Goal: Transaction & Acquisition: Purchase product/service

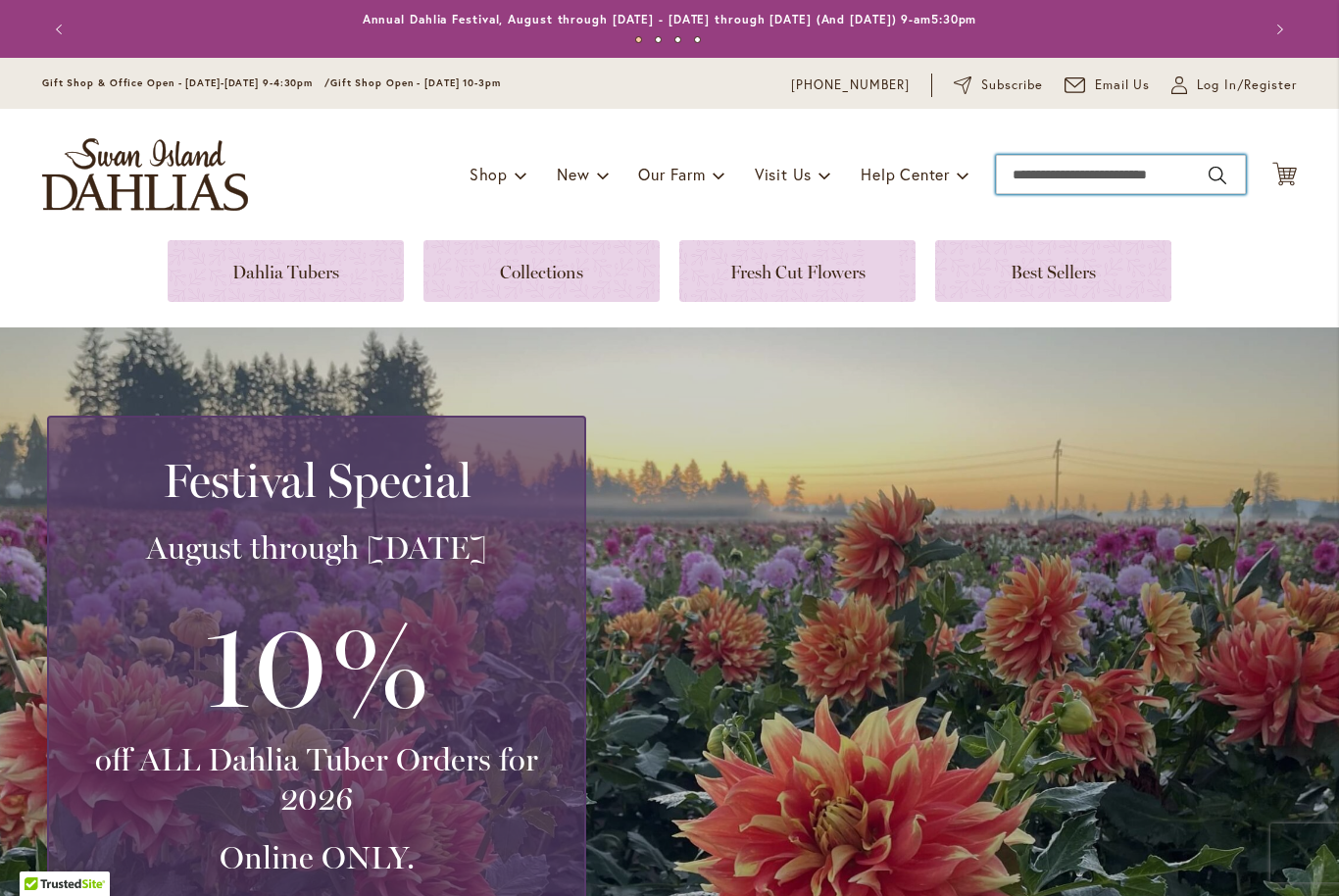
click at [1037, 172] on input "Search" at bounding box center [1120, 175] width 250 height 39
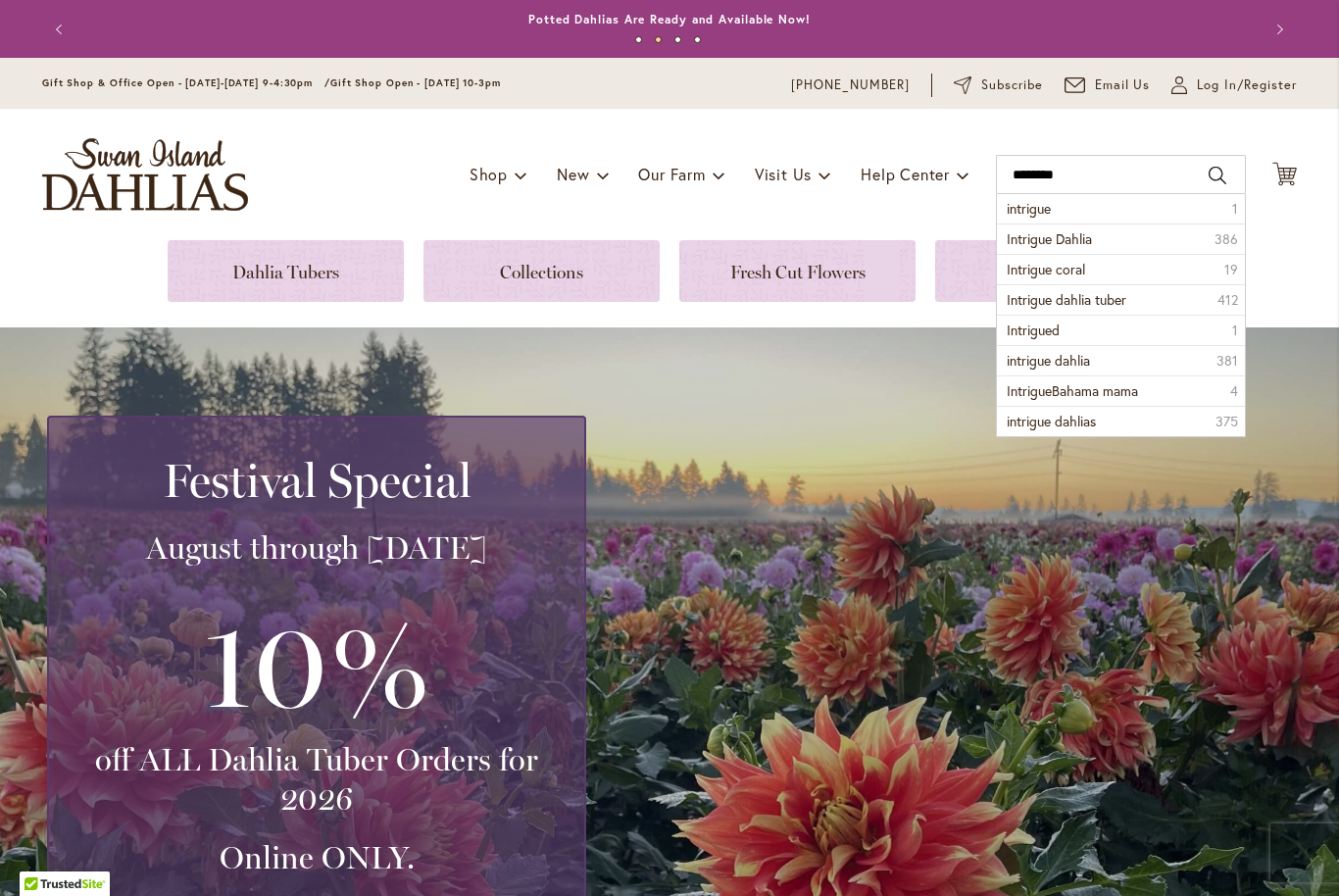
click at [1214, 179] on button "Search" at bounding box center [1218, 176] width 18 height 32
type input "********"
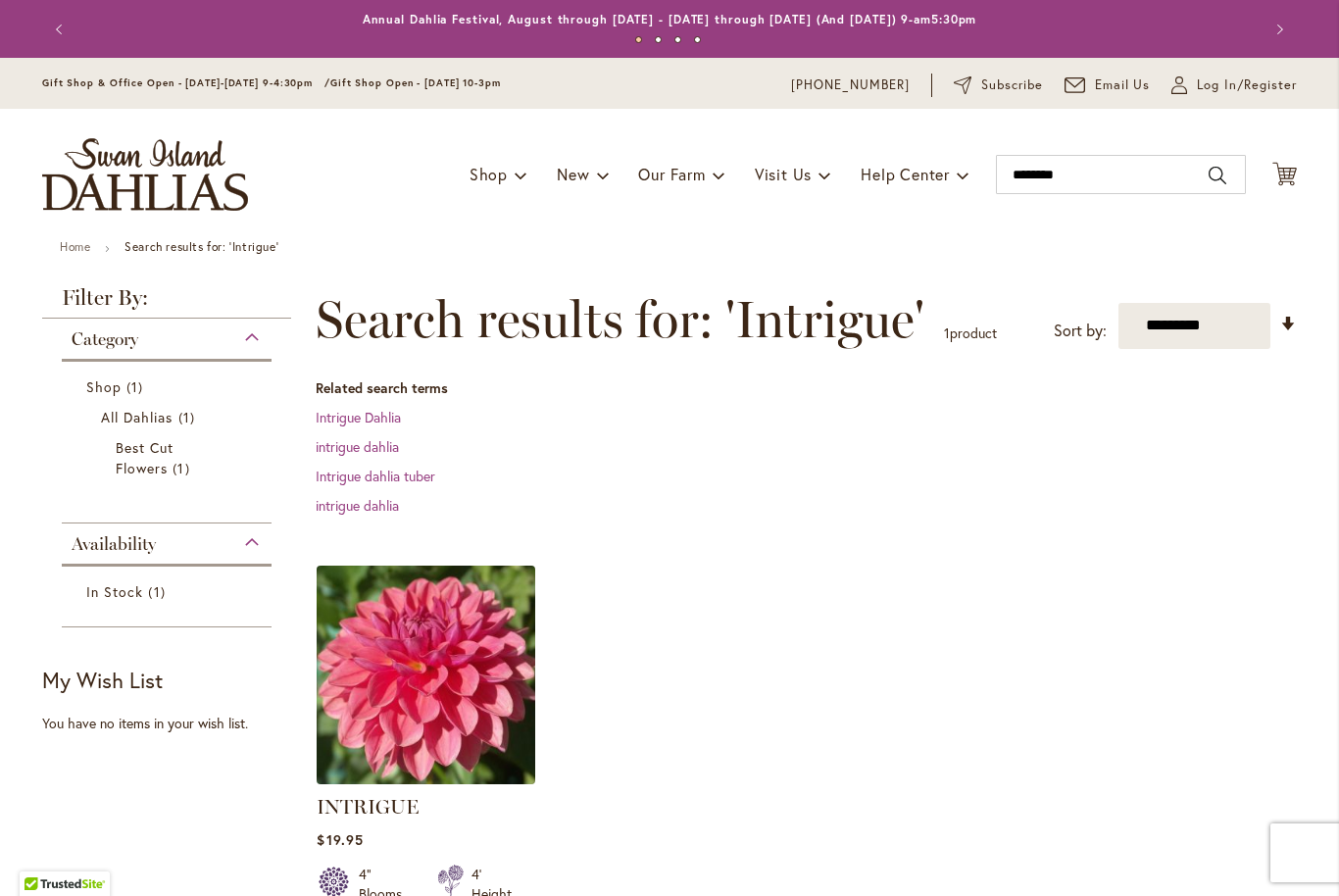
click at [446, 684] on img at bounding box center [426, 674] width 229 height 229
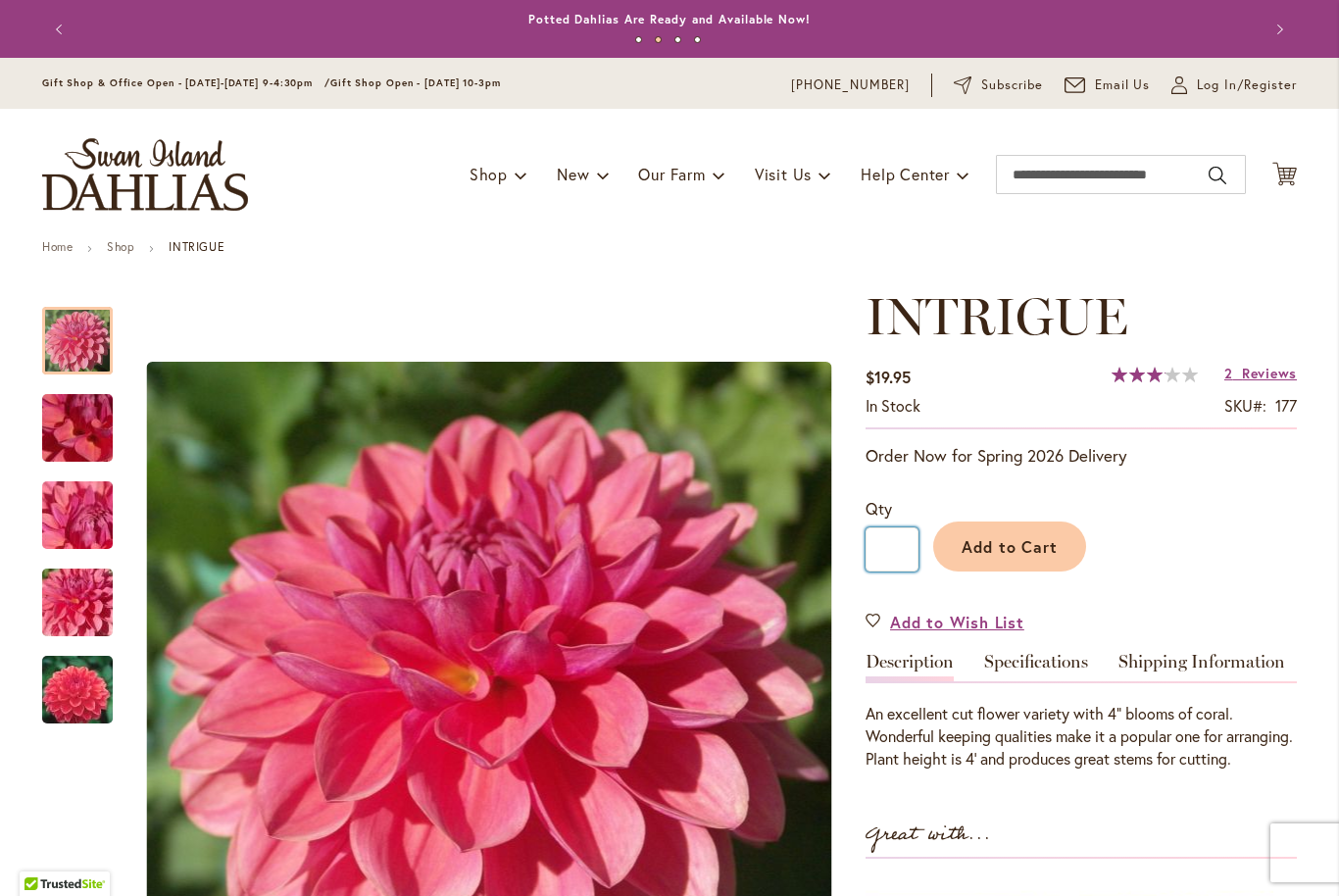
click at [903, 542] on input "*" at bounding box center [892, 549] width 53 height 44
type input "*"
click at [1269, 369] on span "Reviews" at bounding box center [1269, 373] width 55 height 19
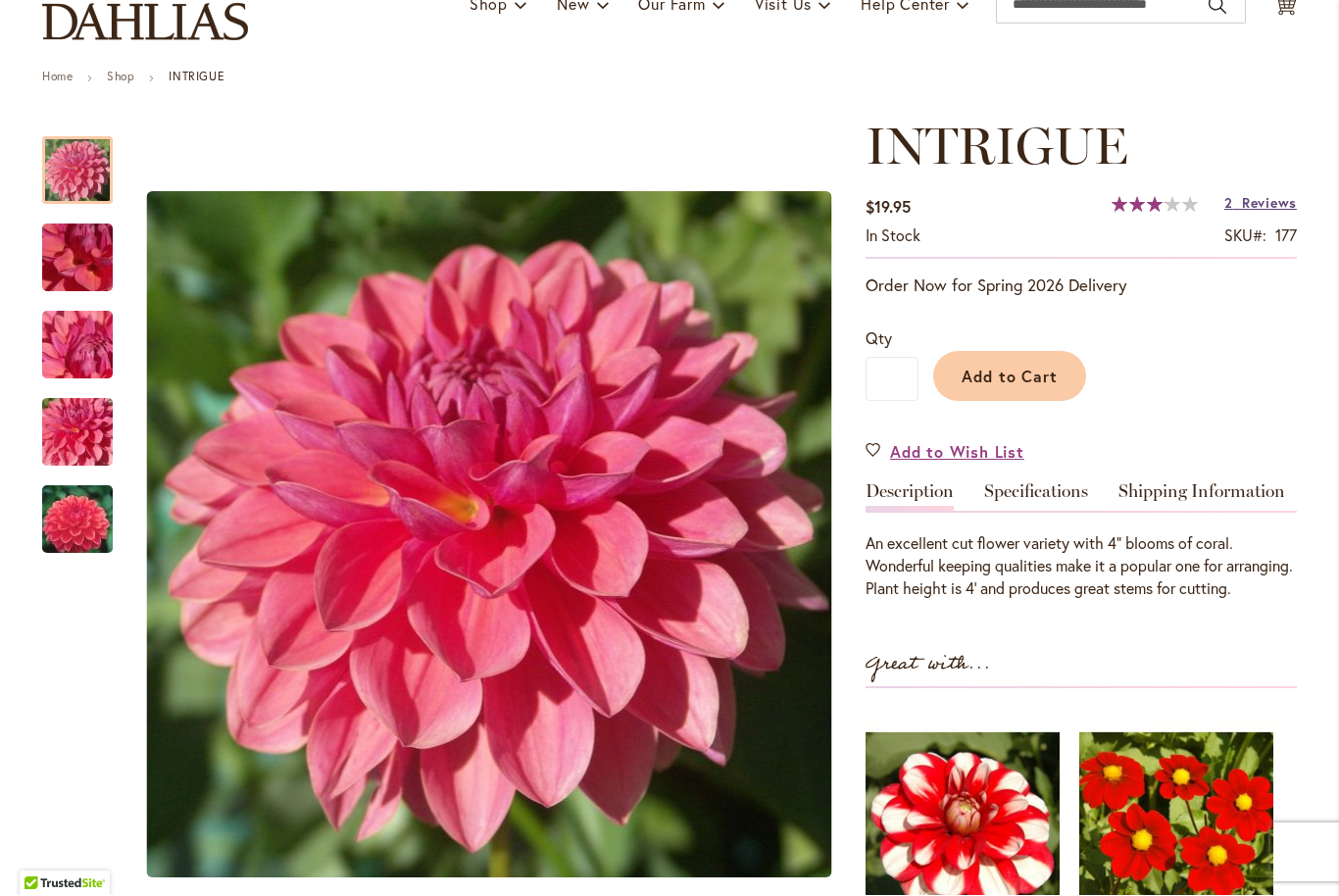
scroll to position [171, 0]
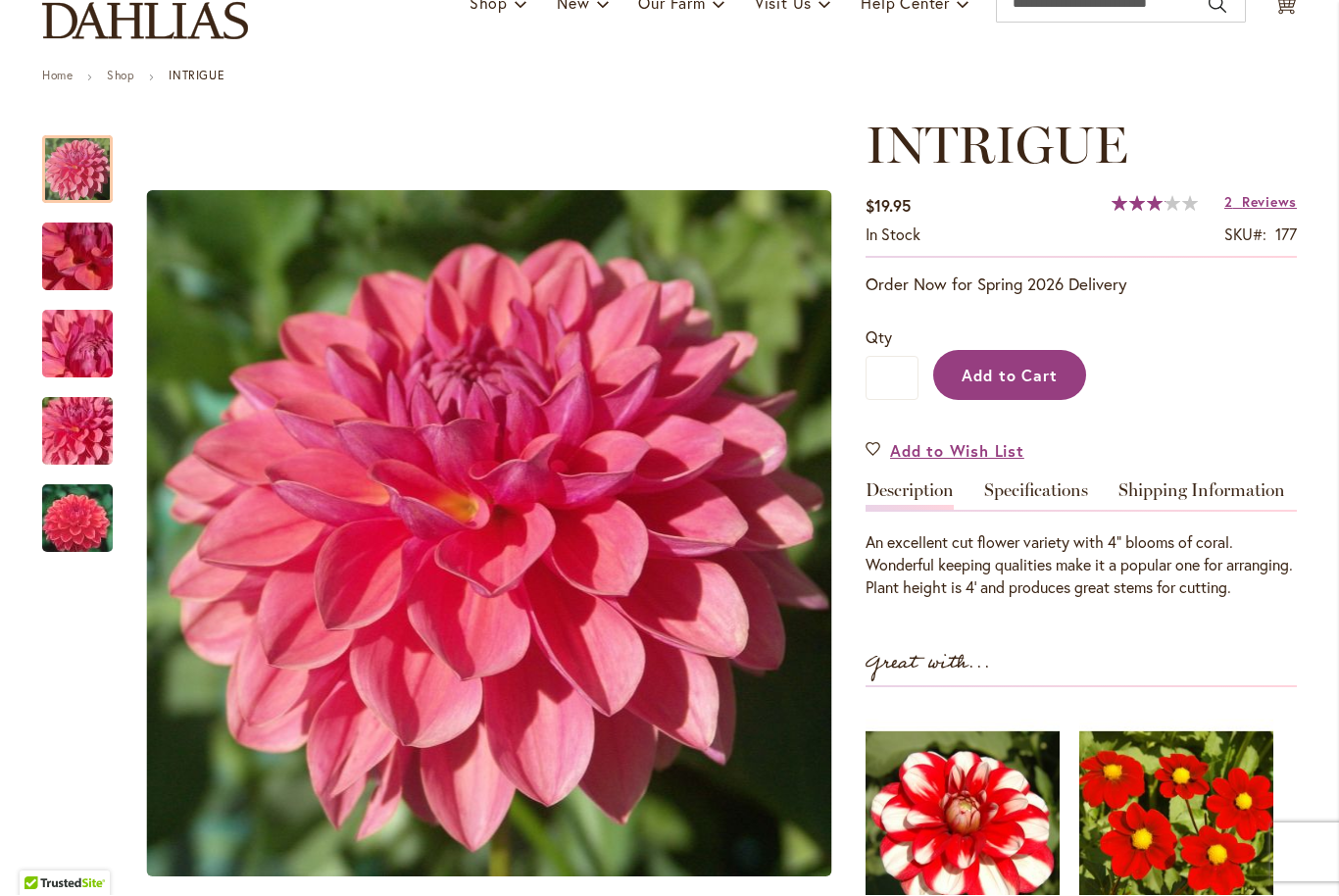
click at [1004, 374] on span "Add to Cart" at bounding box center [1009, 375] width 97 height 21
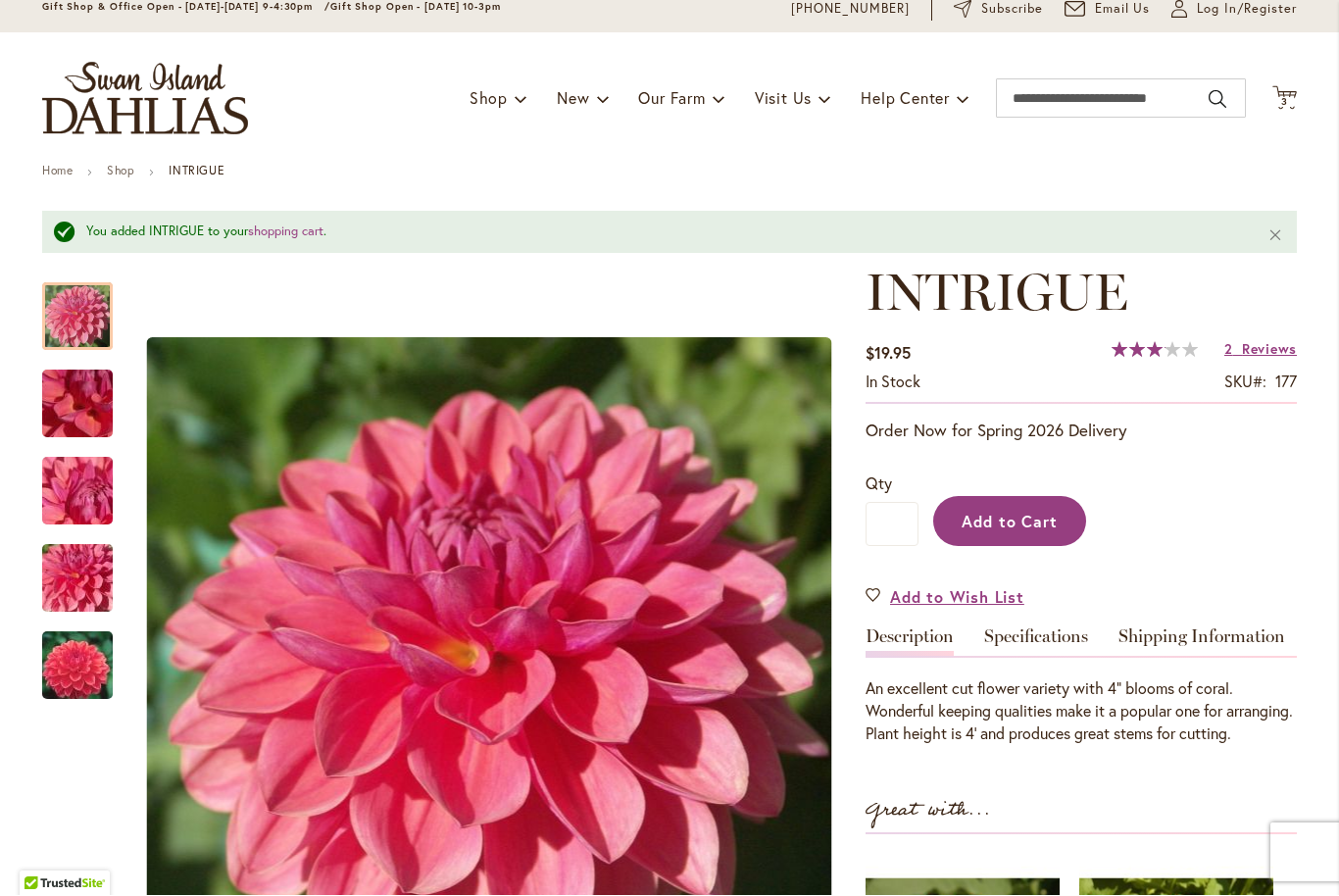
scroll to position [72, 0]
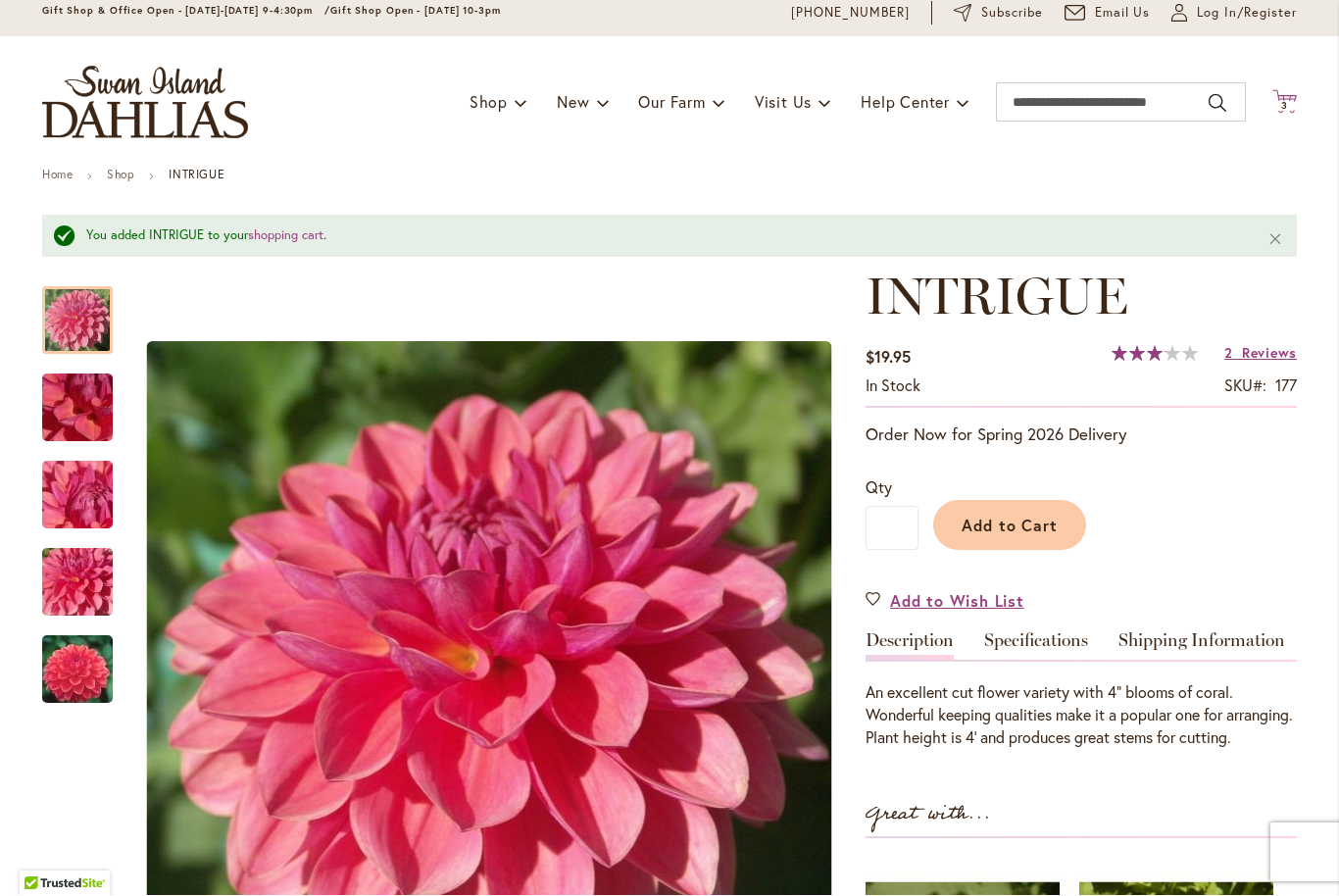
click at [1289, 102] on span "3 3 items" at bounding box center [1285, 107] width 20 height 10
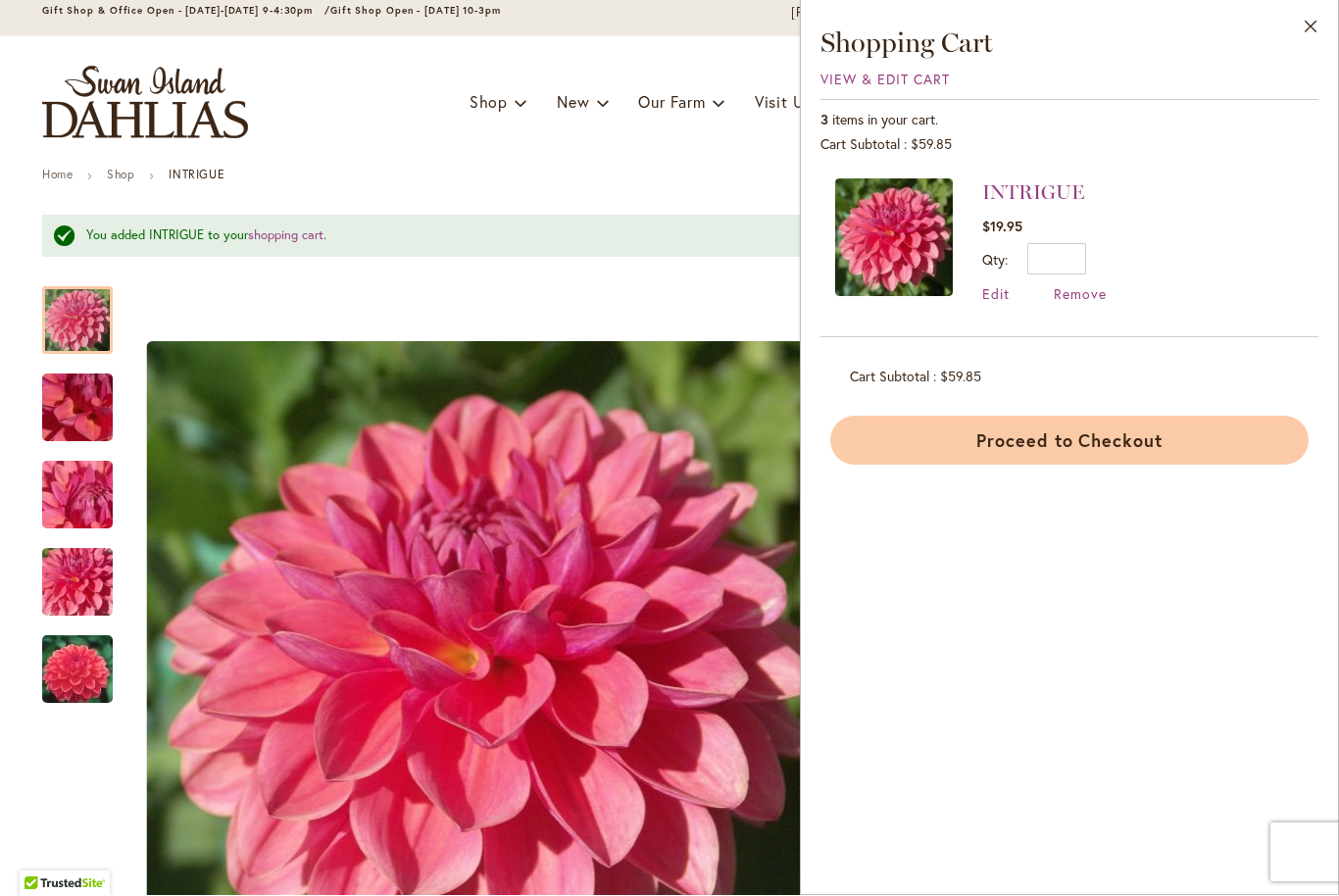
click at [1054, 440] on button "Proceed to Checkout" at bounding box center [1069, 441] width 479 height 49
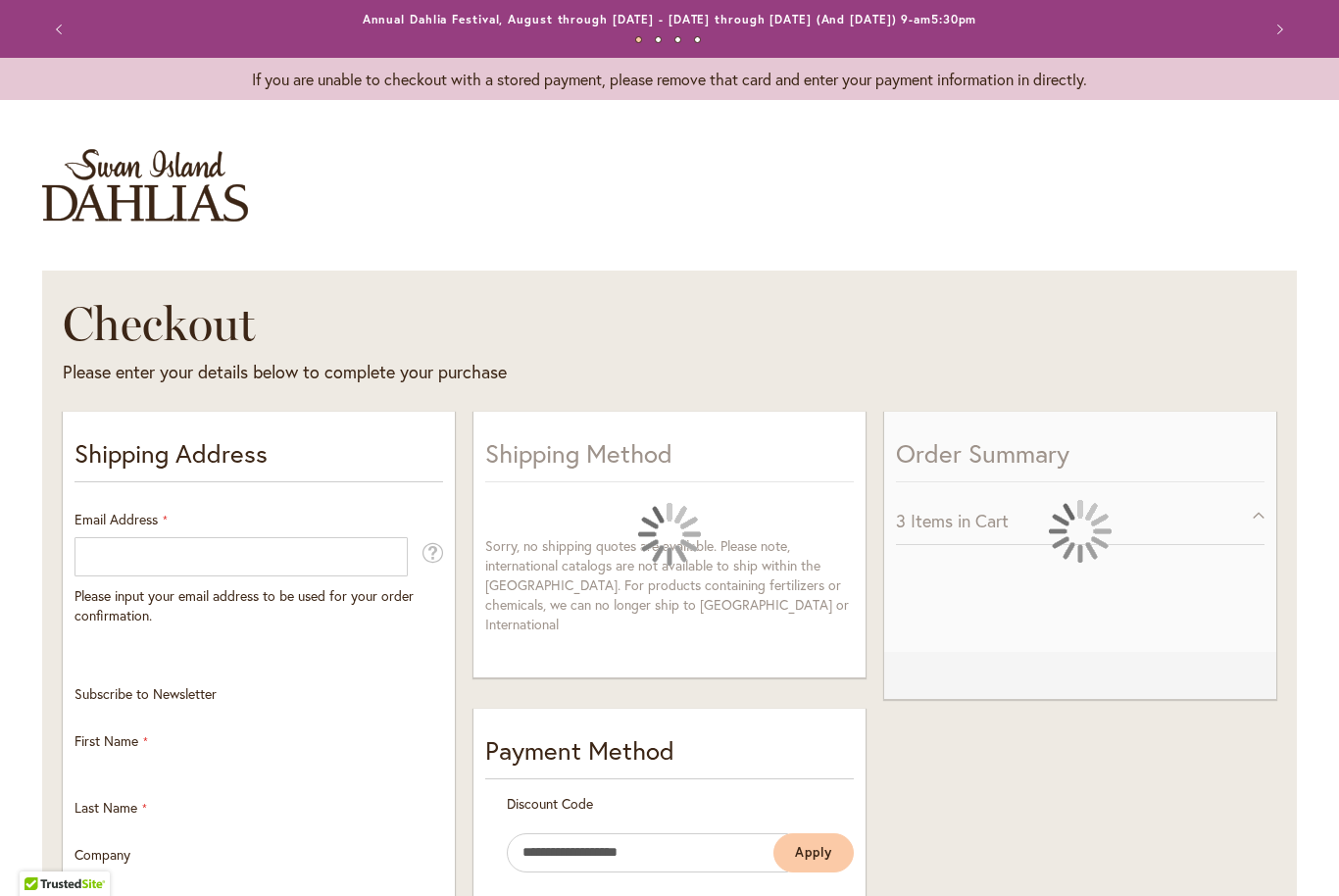
select select "**"
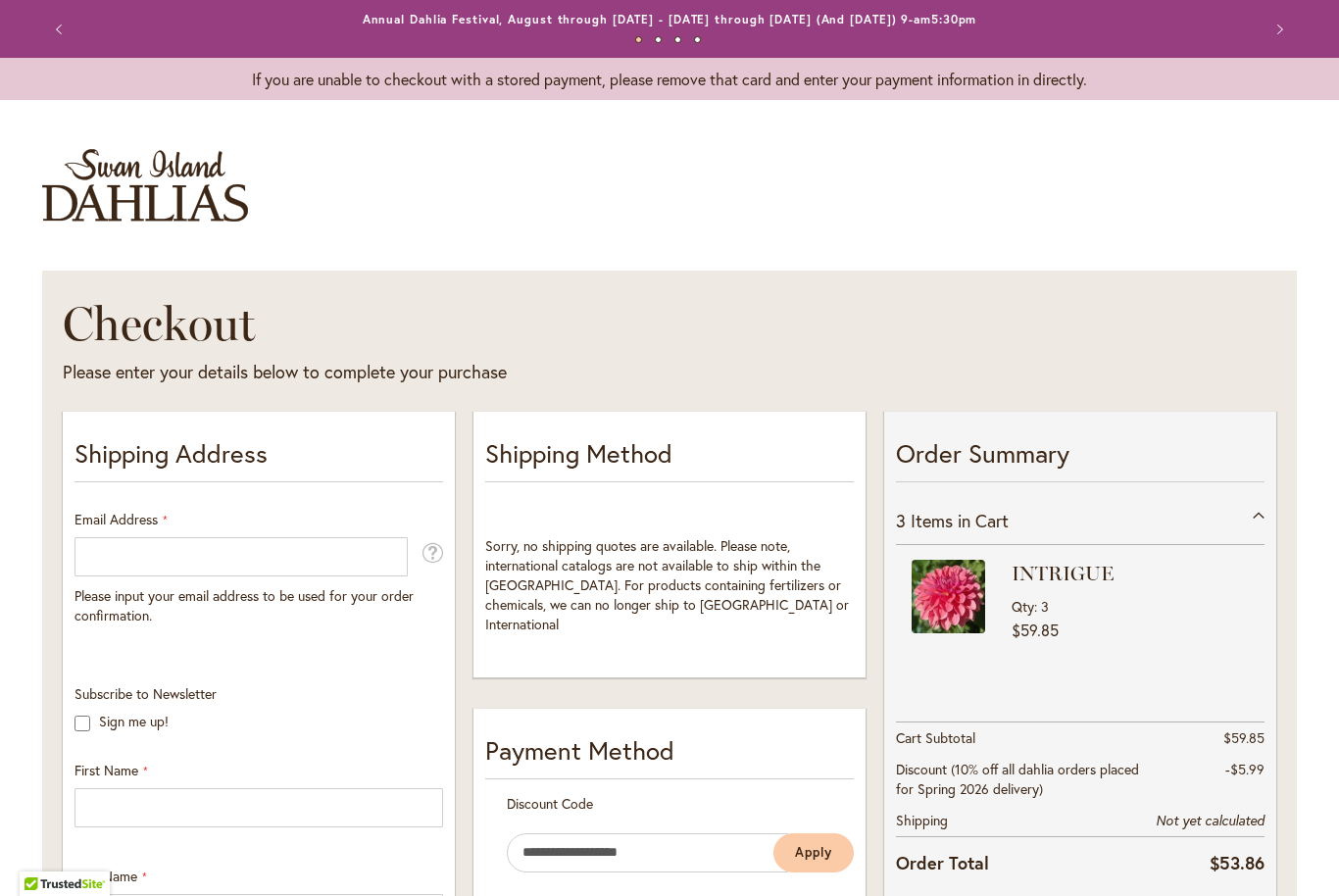
click at [72, 34] on button "Previous" at bounding box center [62, 30] width 39 height 39
click at [189, 174] on img "store logo" at bounding box center [145, 186] width 206 height 73
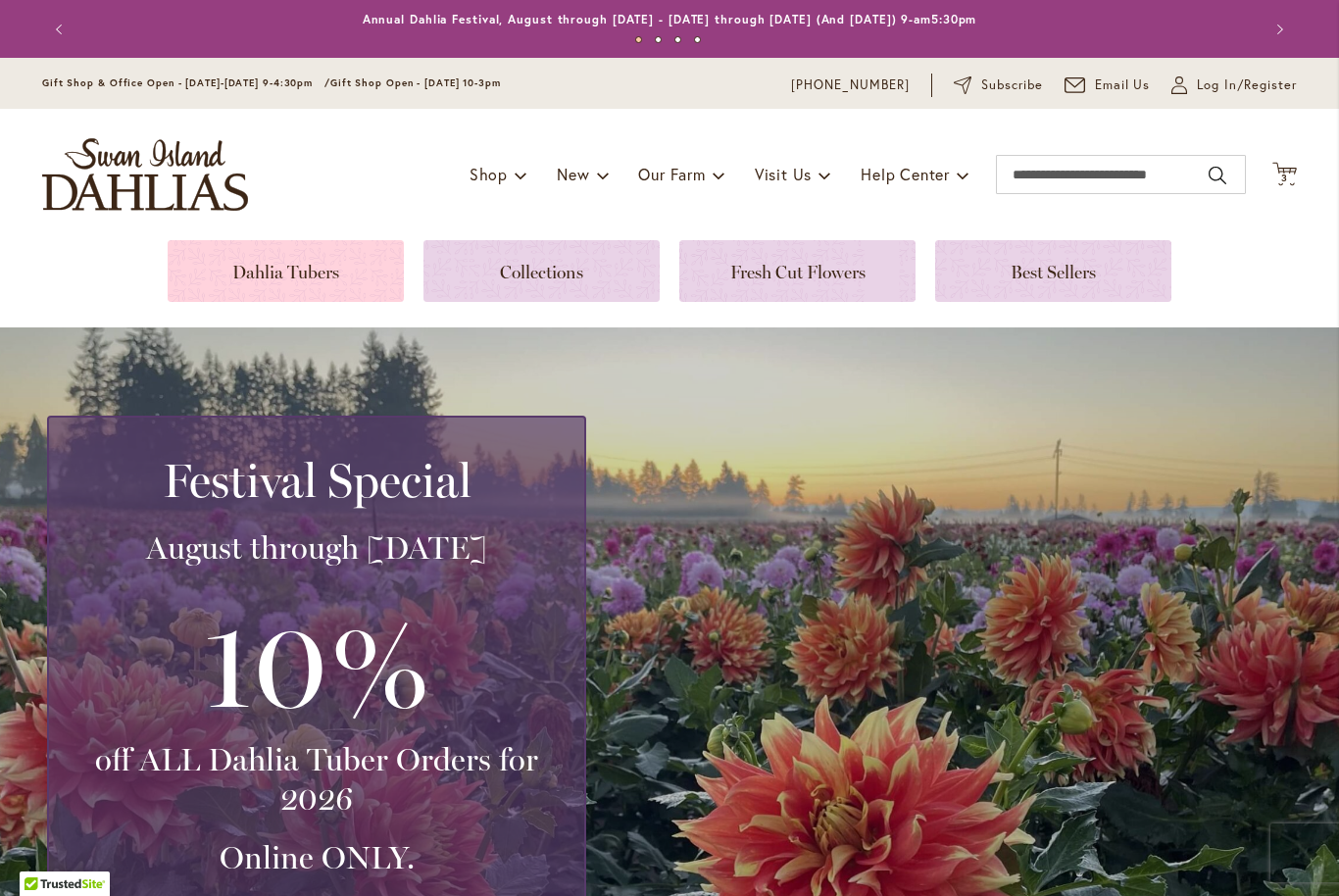
click at [344, 274] on link at bounding box center [285, 270] width 236 height 62
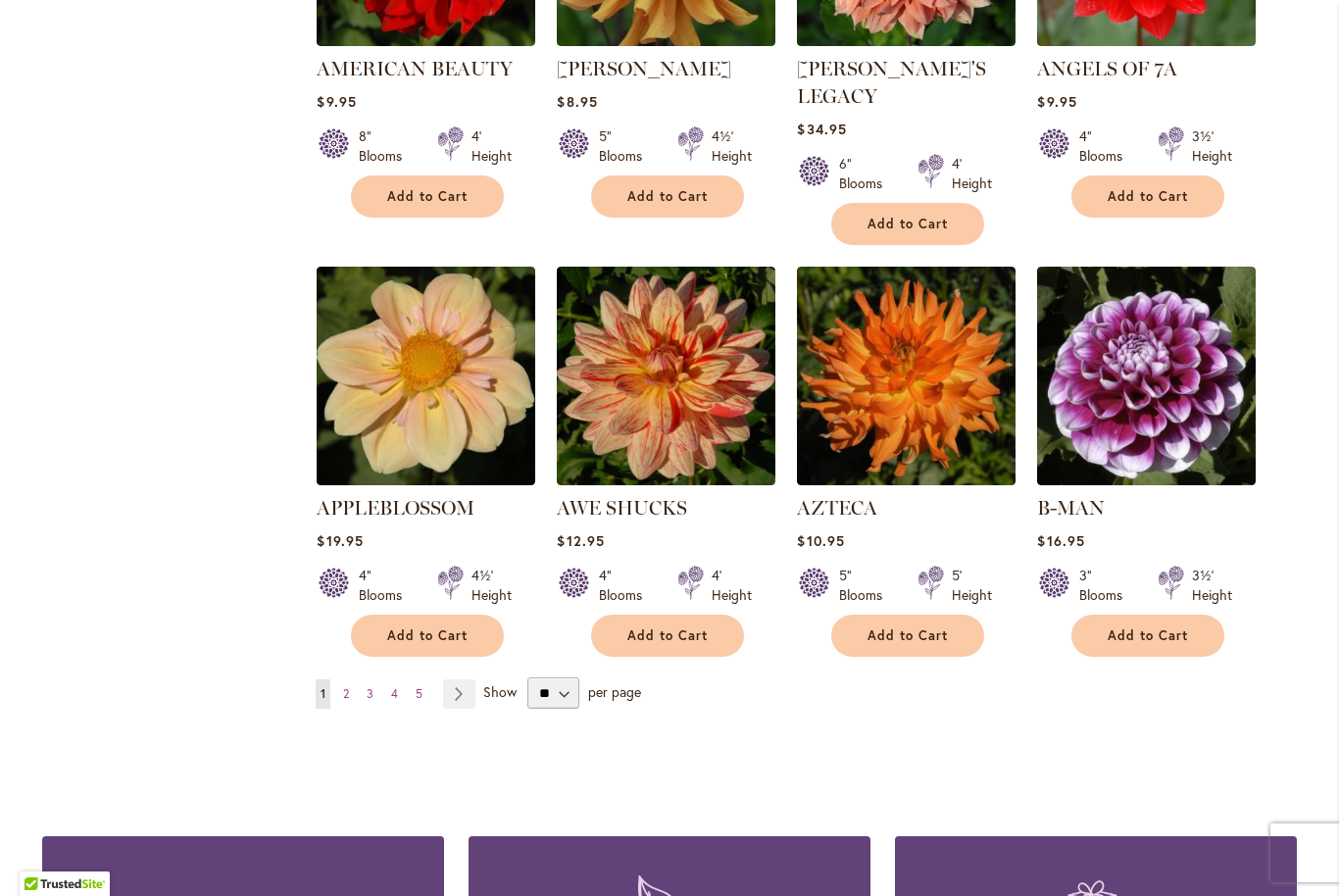
scroll to position [1487, 0]
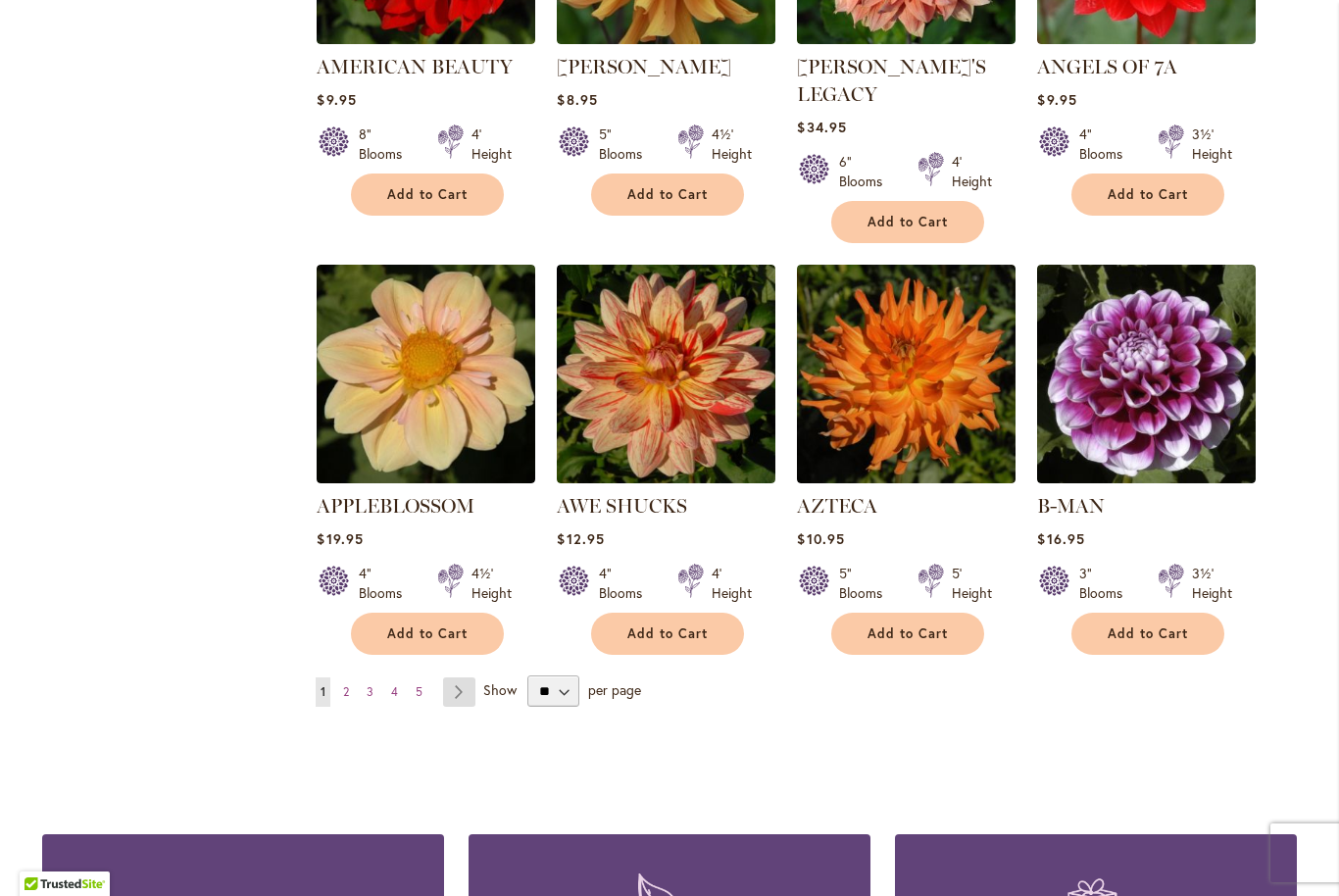
click at [463, 677] on link "Page Next" at bounding box center [459, 692] width 33 height 30
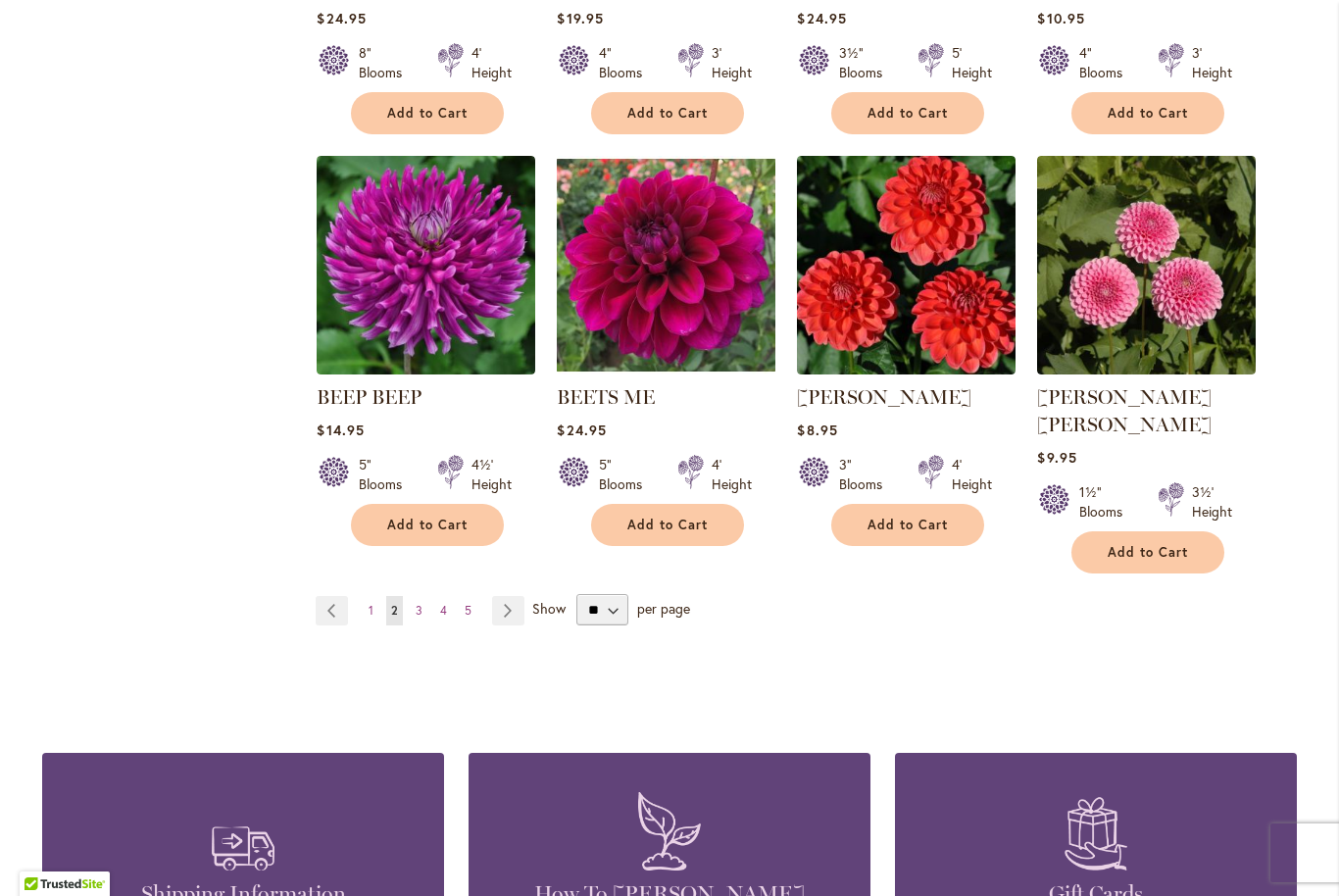
scroll to position [1567, 0]
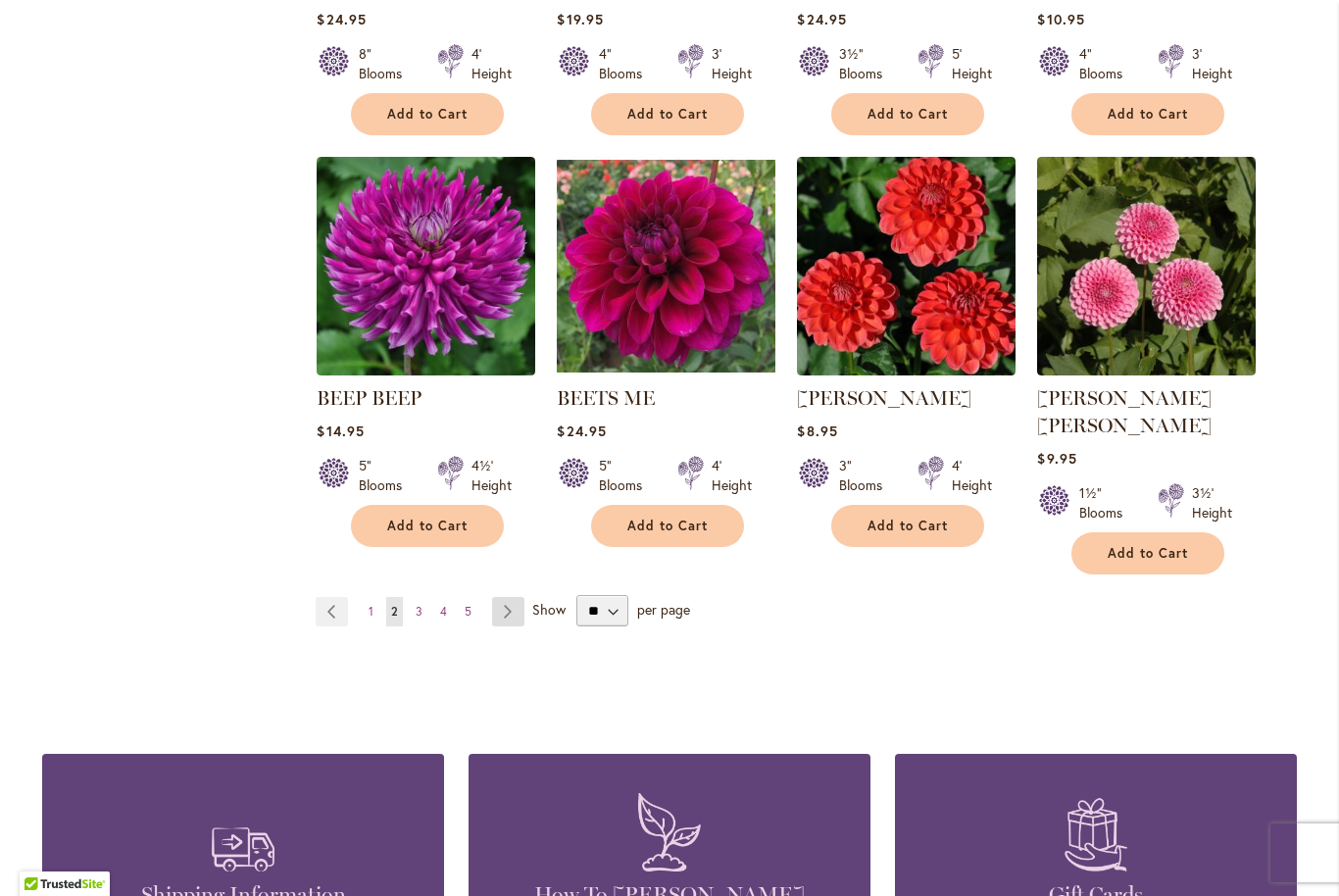
click at [502, 597] on link "Page Next" at bounding box center [508, 612] width 33 height 30
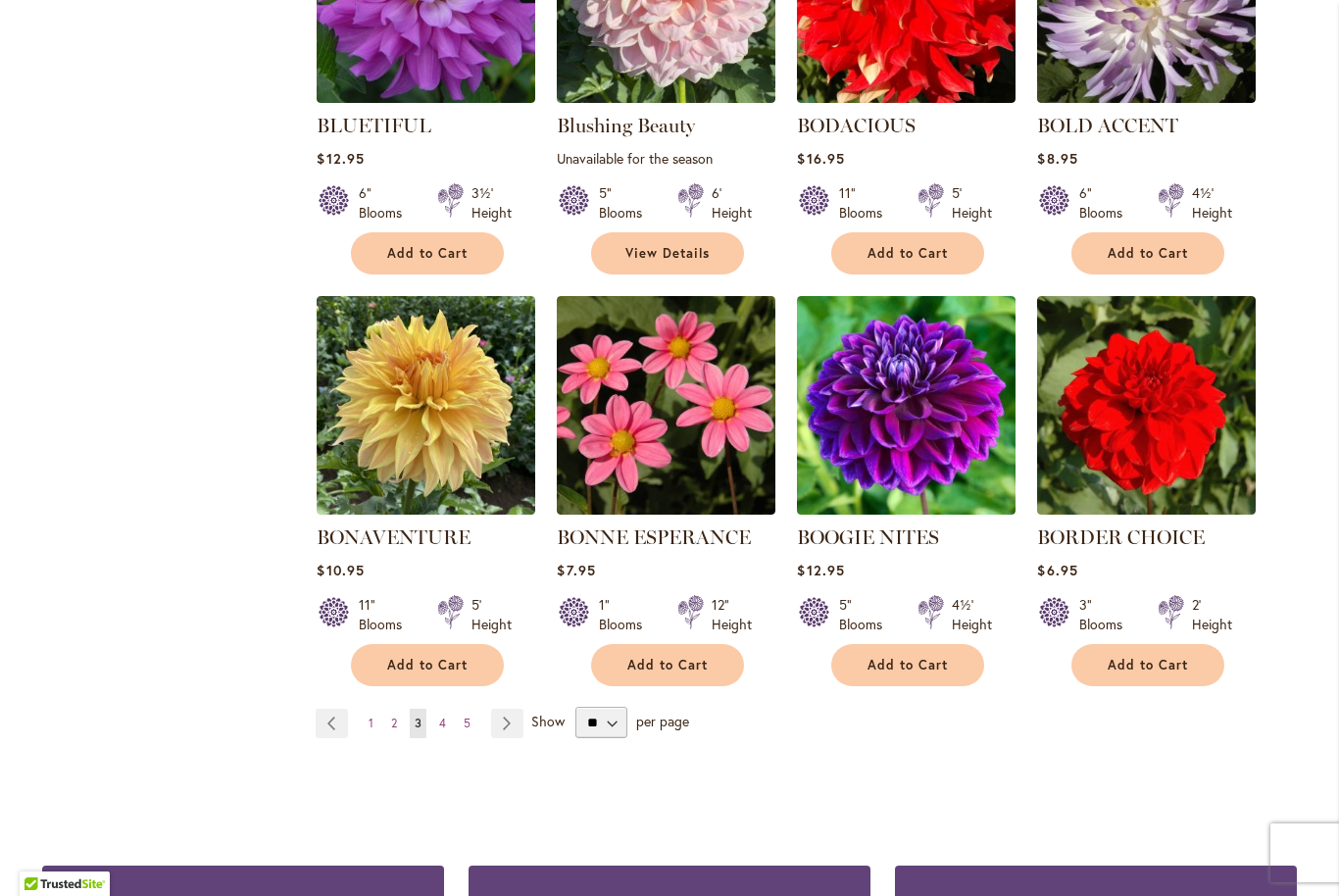
scroll to position [1429, 0]
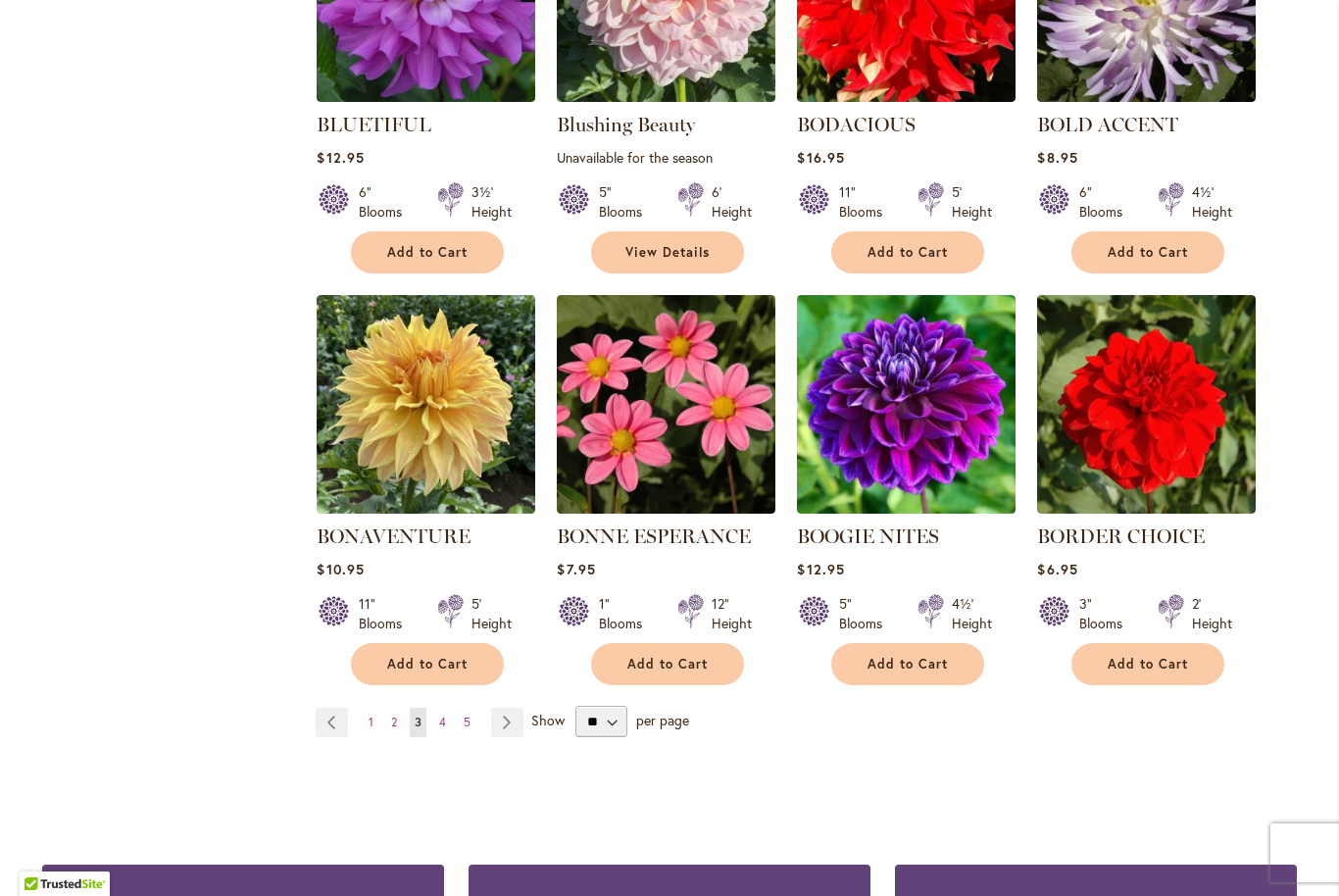
click at [540, 718] on span "Show" at bounding box center [548, 719] width 34 height 19
click at [575, 718] on select "** ** ** **" at bounding box center [601, 721] width 52 height 32
click at [498, 719] on link "Page Next" at bounding box center [507, 722] width 33 height 30
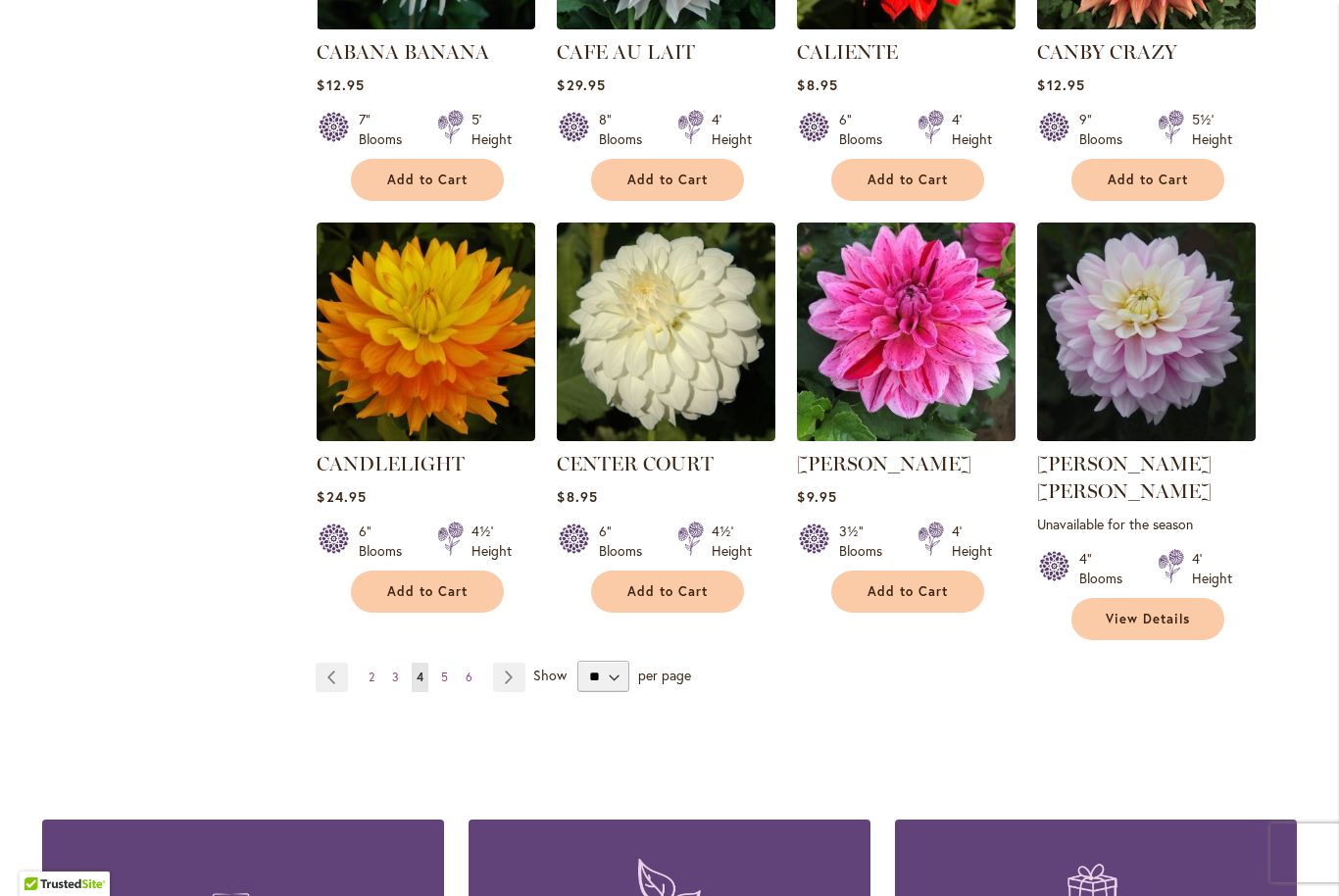
scroll to position [1531, 0]
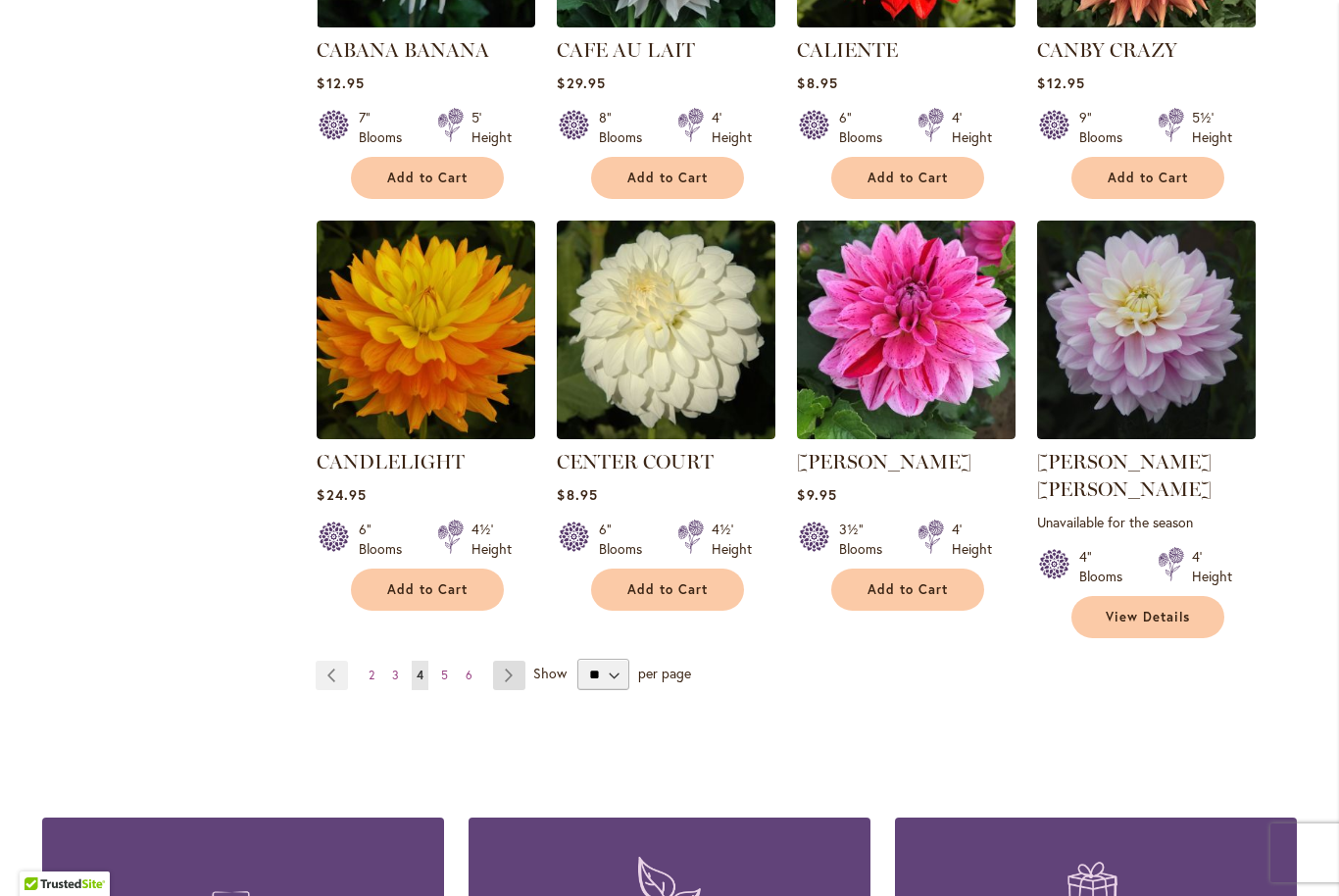
click at [507, 660] on link "Page Next" at bounding box center [509, 675] width 33 height 30
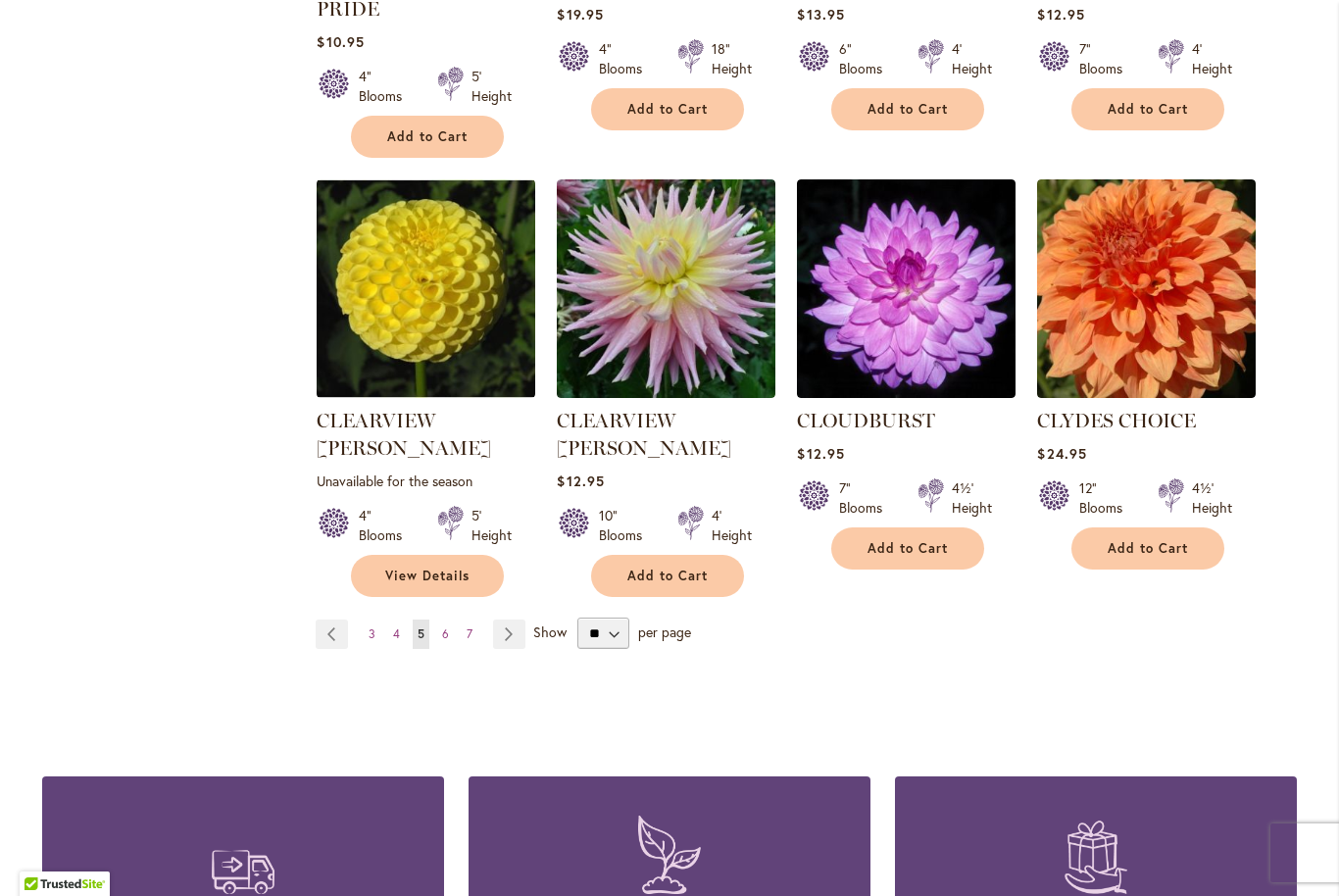
scroll to position [1598, 0]
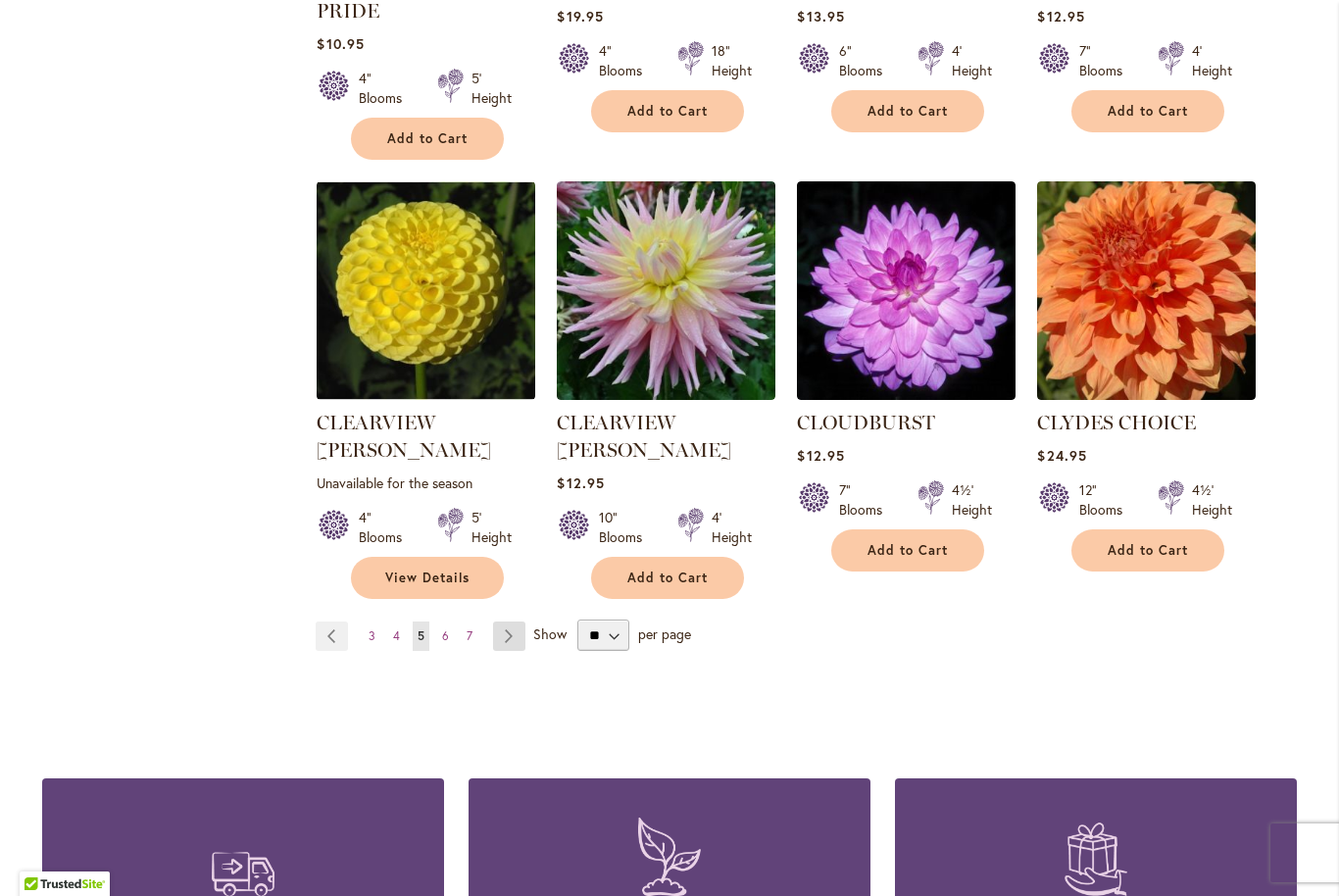
click at [507, 622] on link "Page Next" at bounding box center [509, 636] width 33 height 30
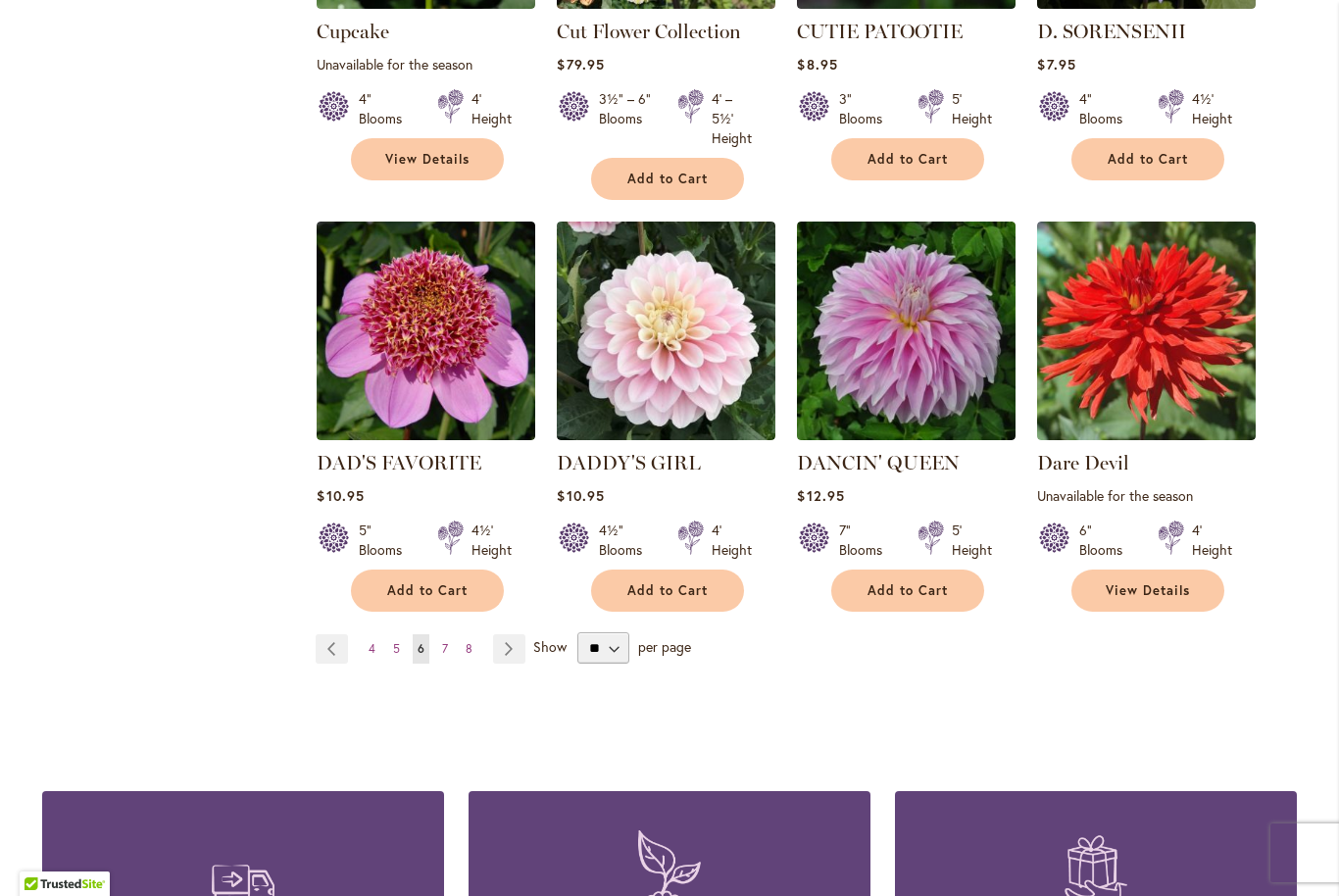
scroll to position [1600, 0]
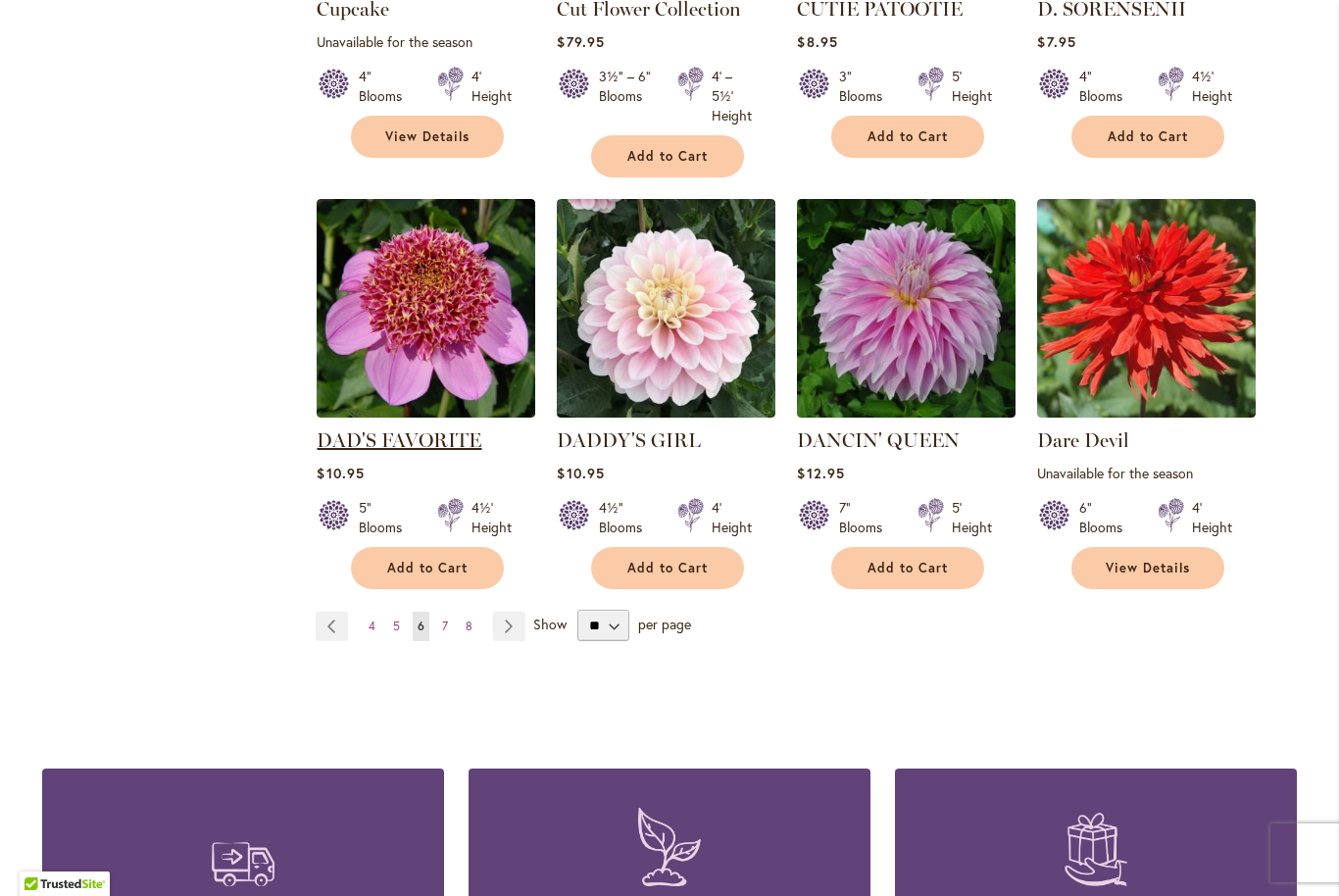
click at [421, 428] on link "DAD'S FAVORITE" at bounding box center [399, 440] width 165 height 24
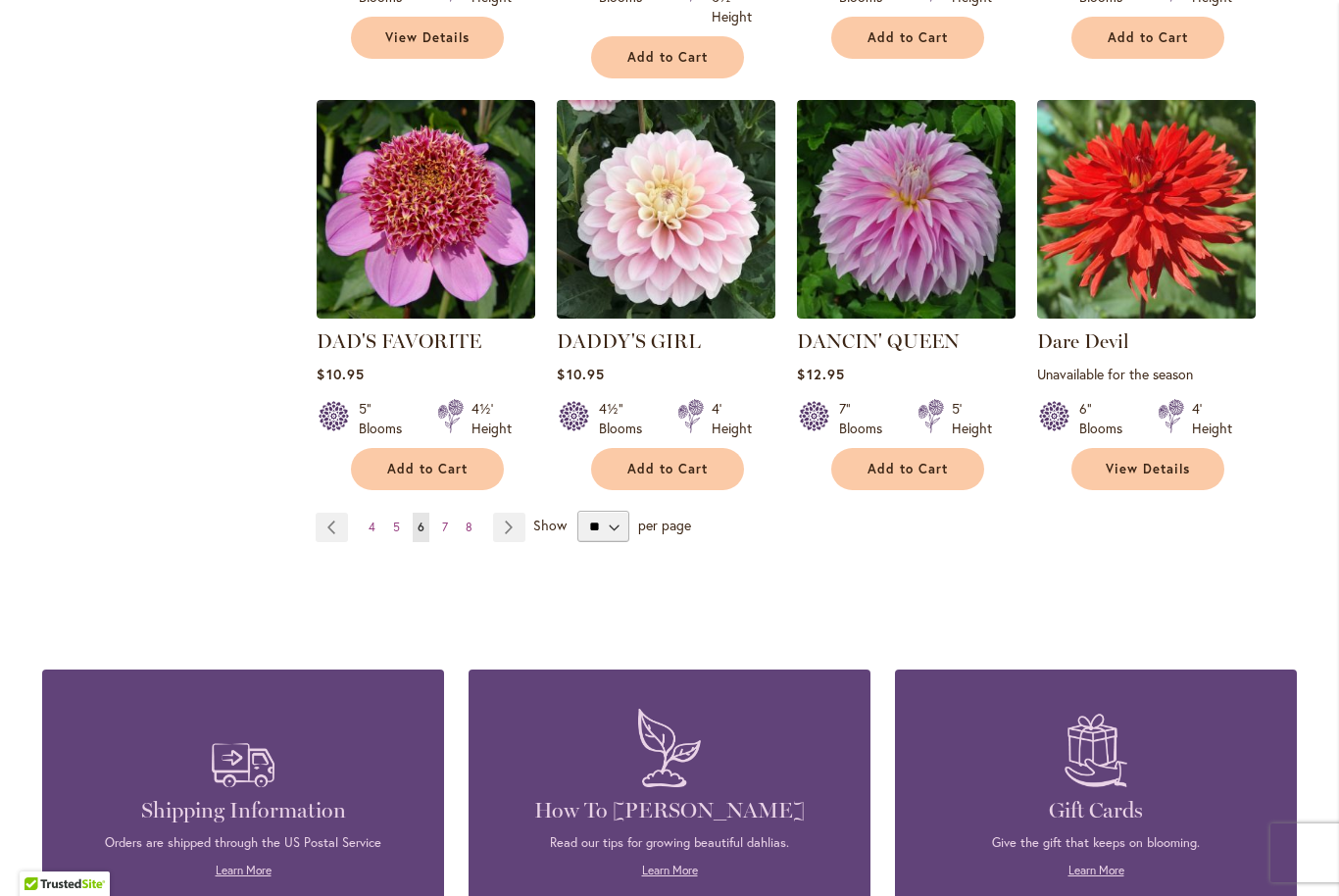
scroll to position [1697, 0]
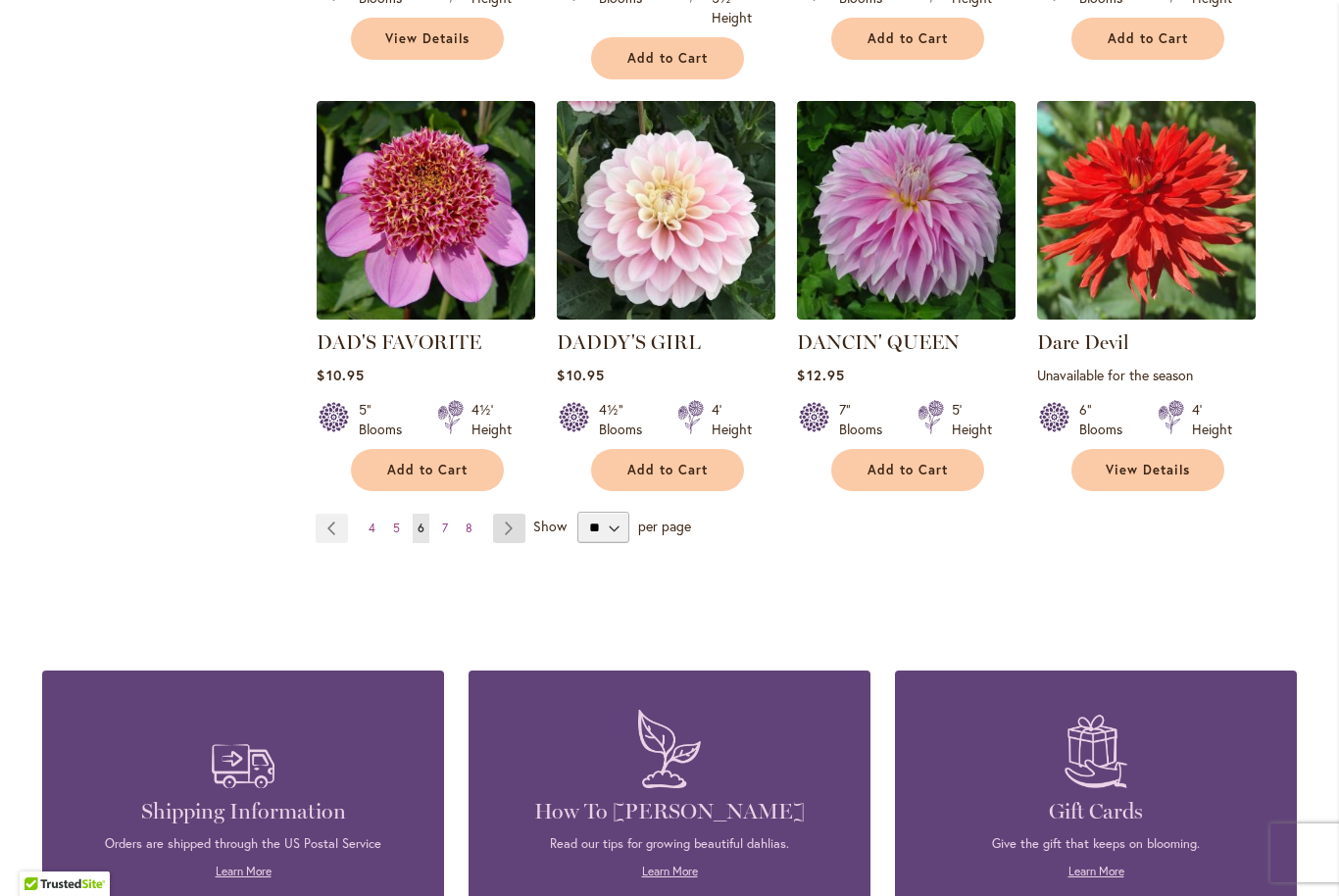
click at [505, 513] on link "Page Next" at bounding box center [509, 528] width 33 height 30
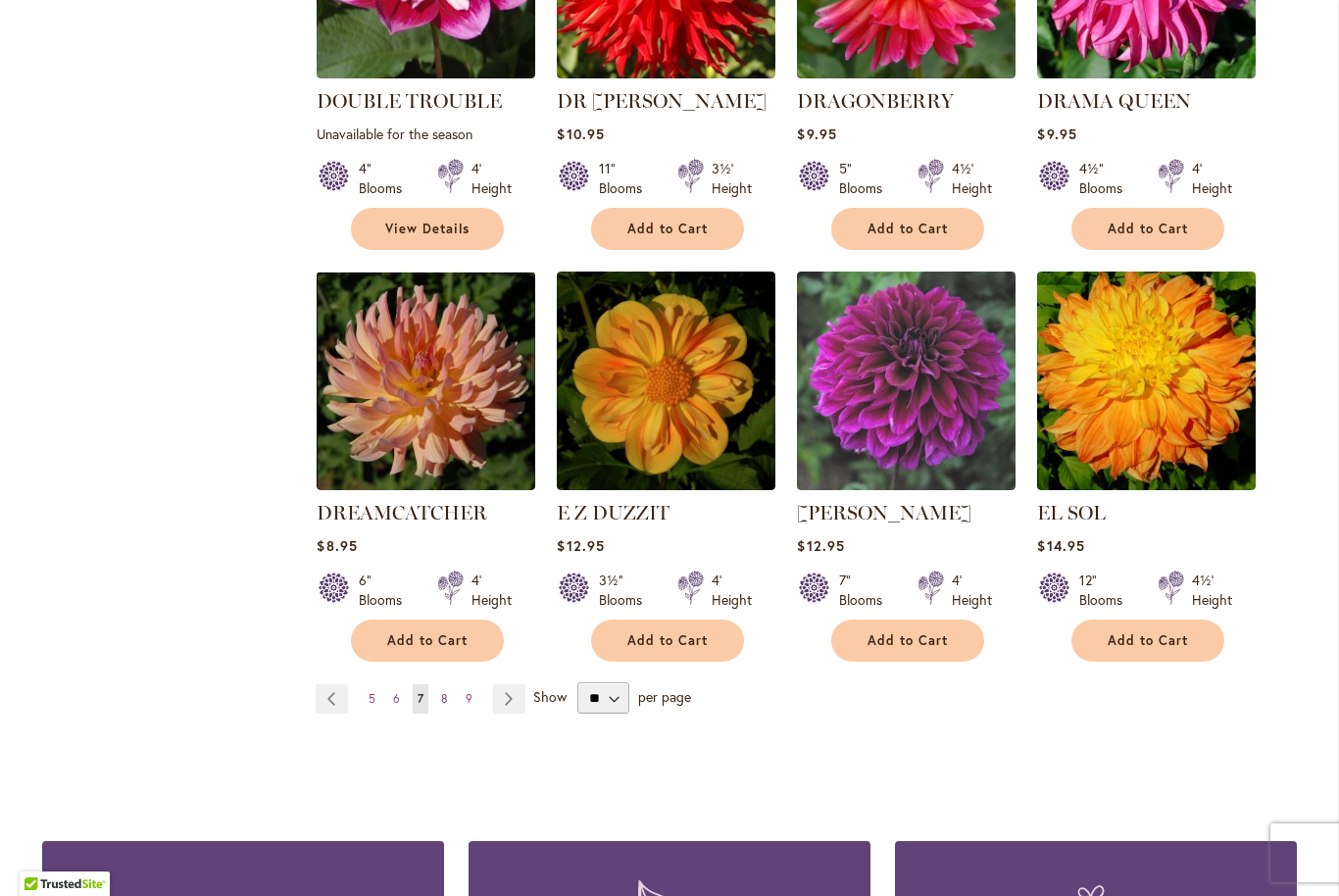
scroll to position [1511, 0]
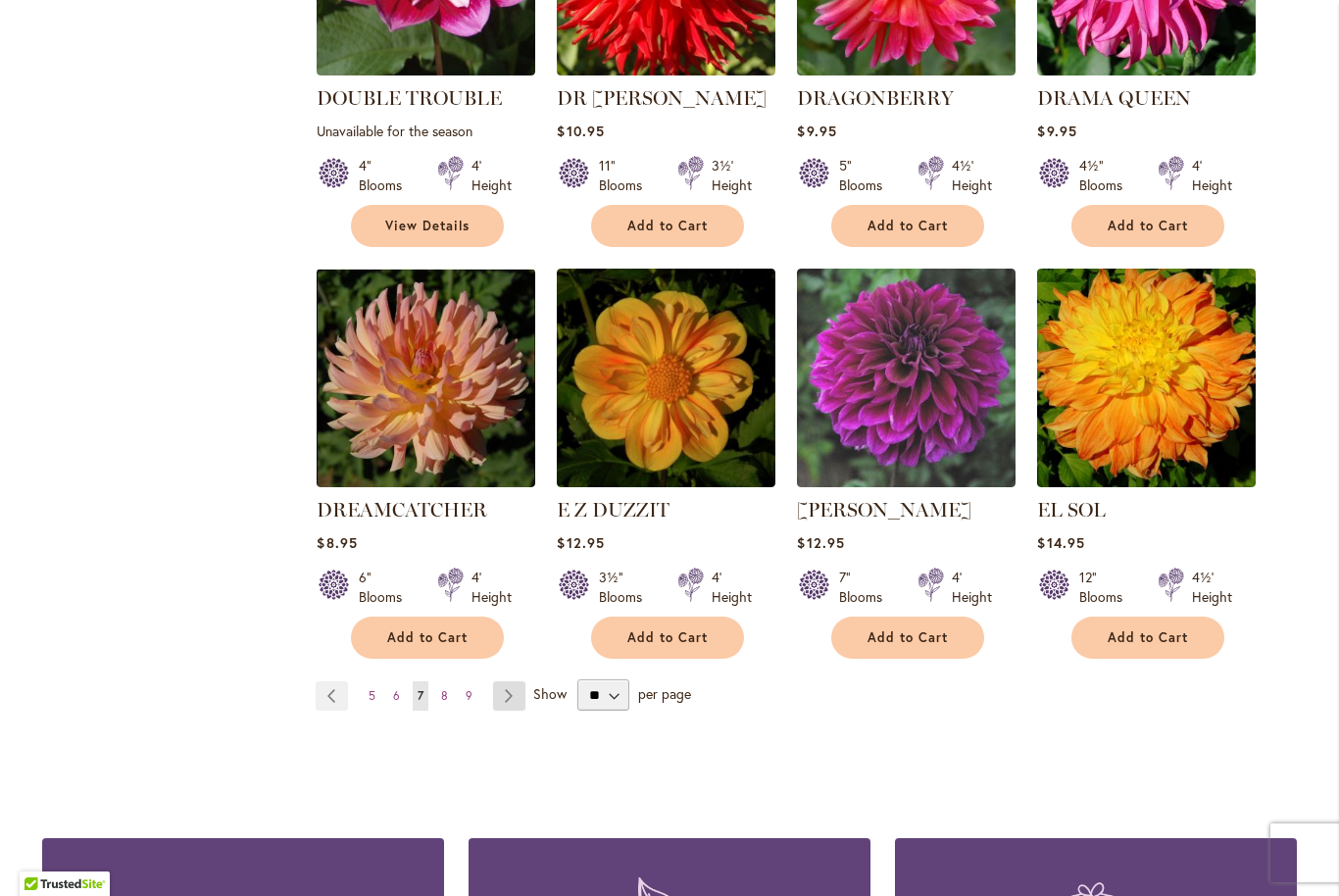
click at [509, 681] on link "Page Next" at bounding box center [509, 696] width 33 height 30
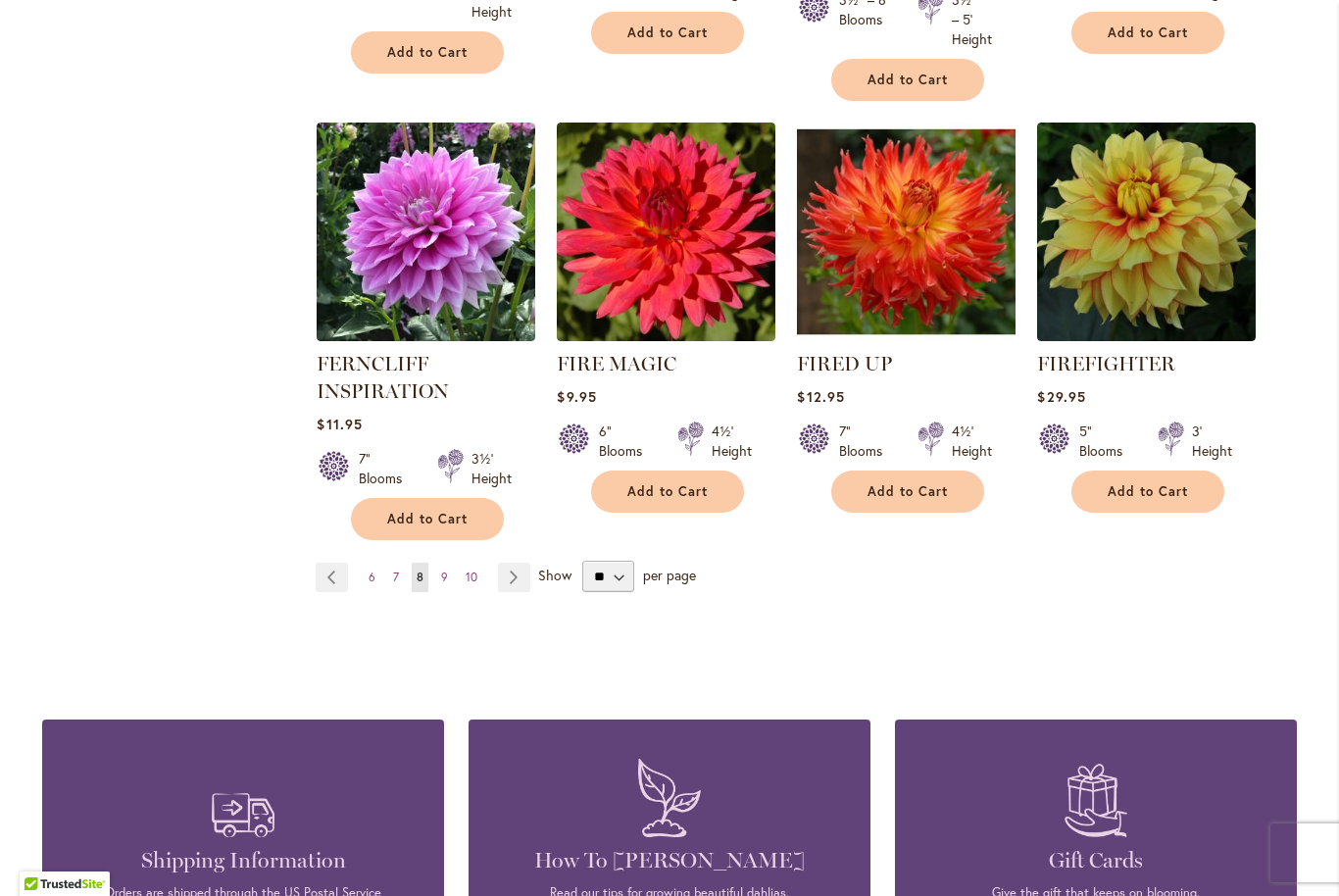
scroll to position [1650, 0]
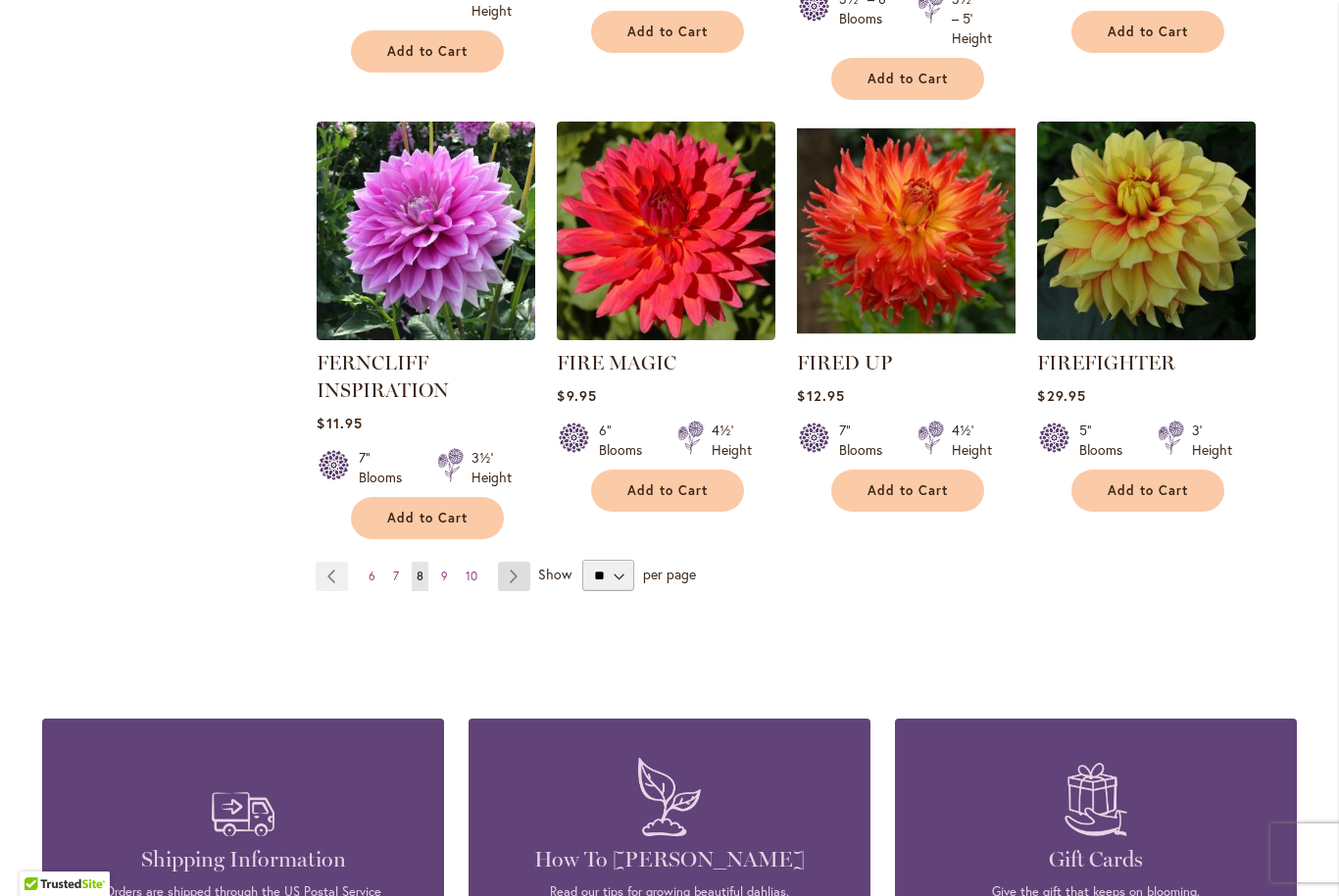
click at [509, 564] on link "Page Next" at bounding box center [514, 576] width 33 height 30
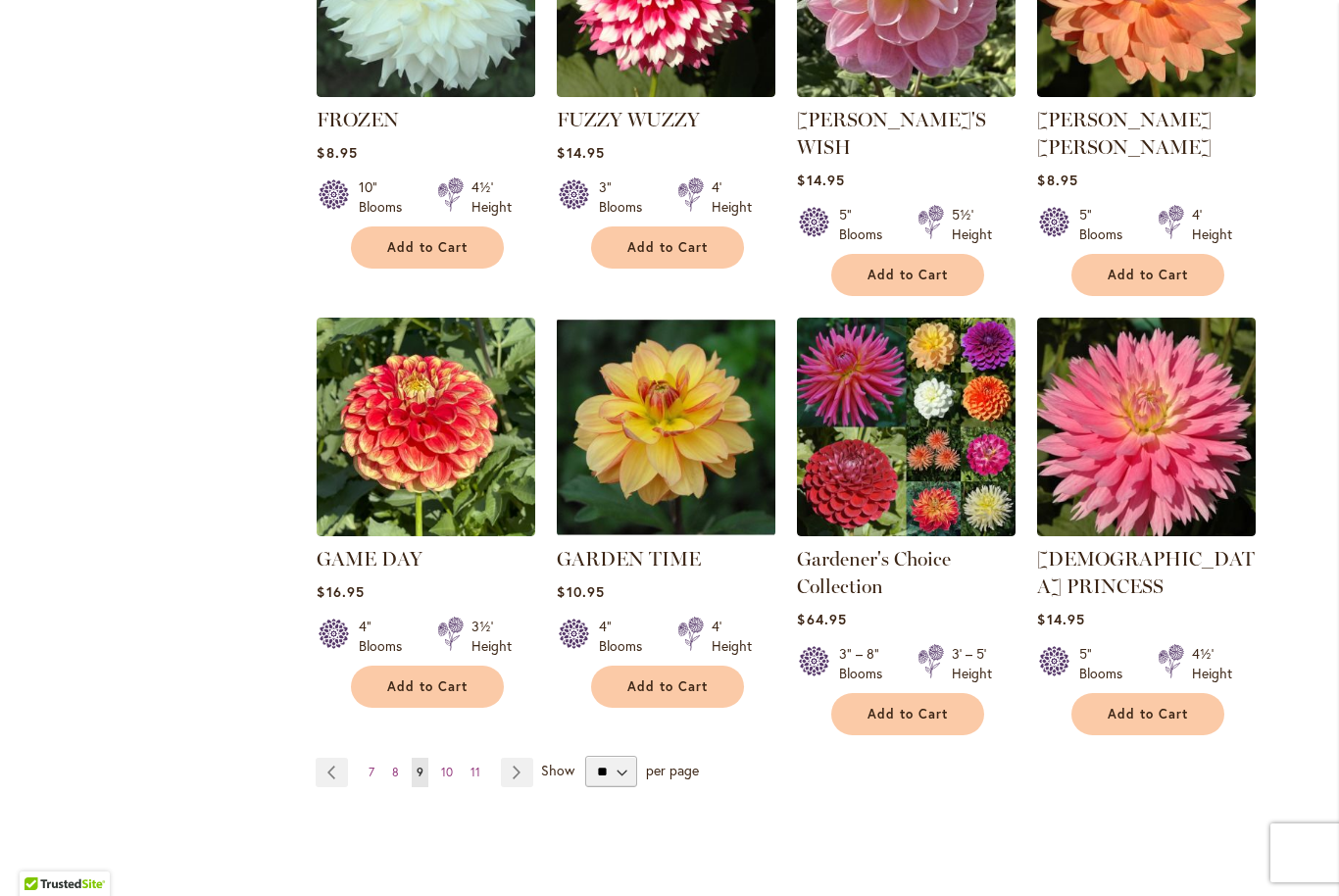
scroll to position [1519, 0]
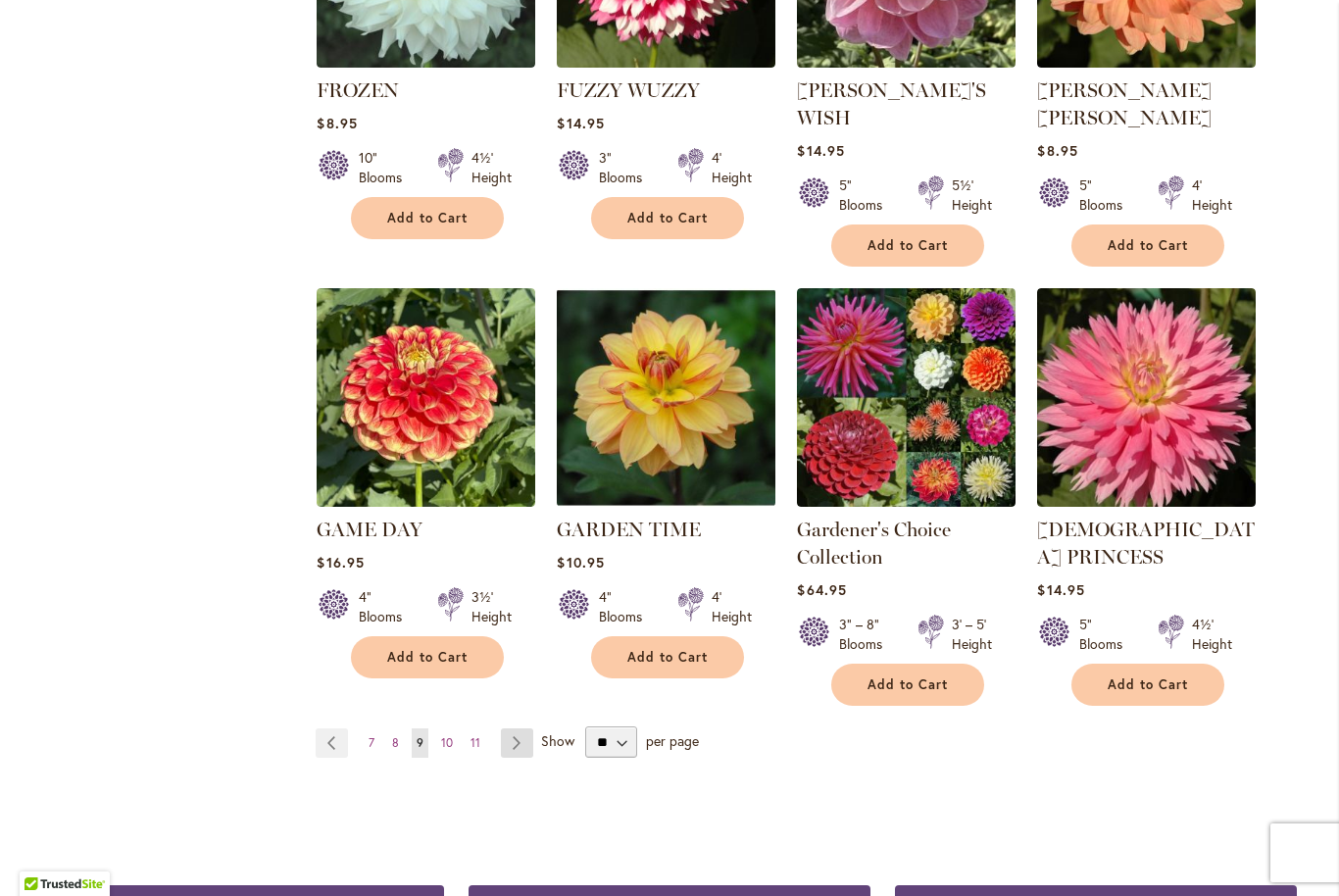
click at [514, 728] on link "Page Next" at bounding box center [517, 743] width 33 height 30
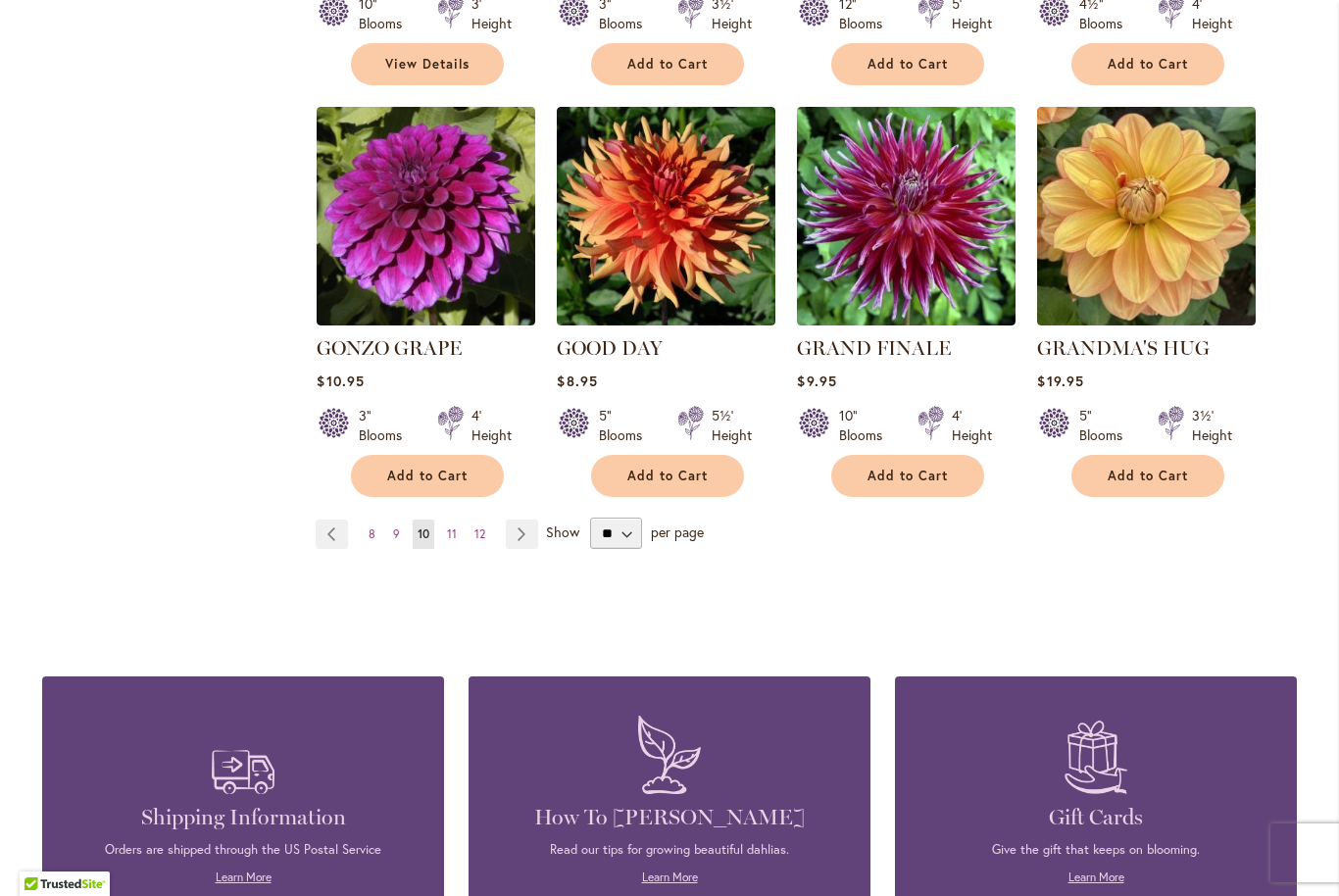
scroll to position [1639, 0]
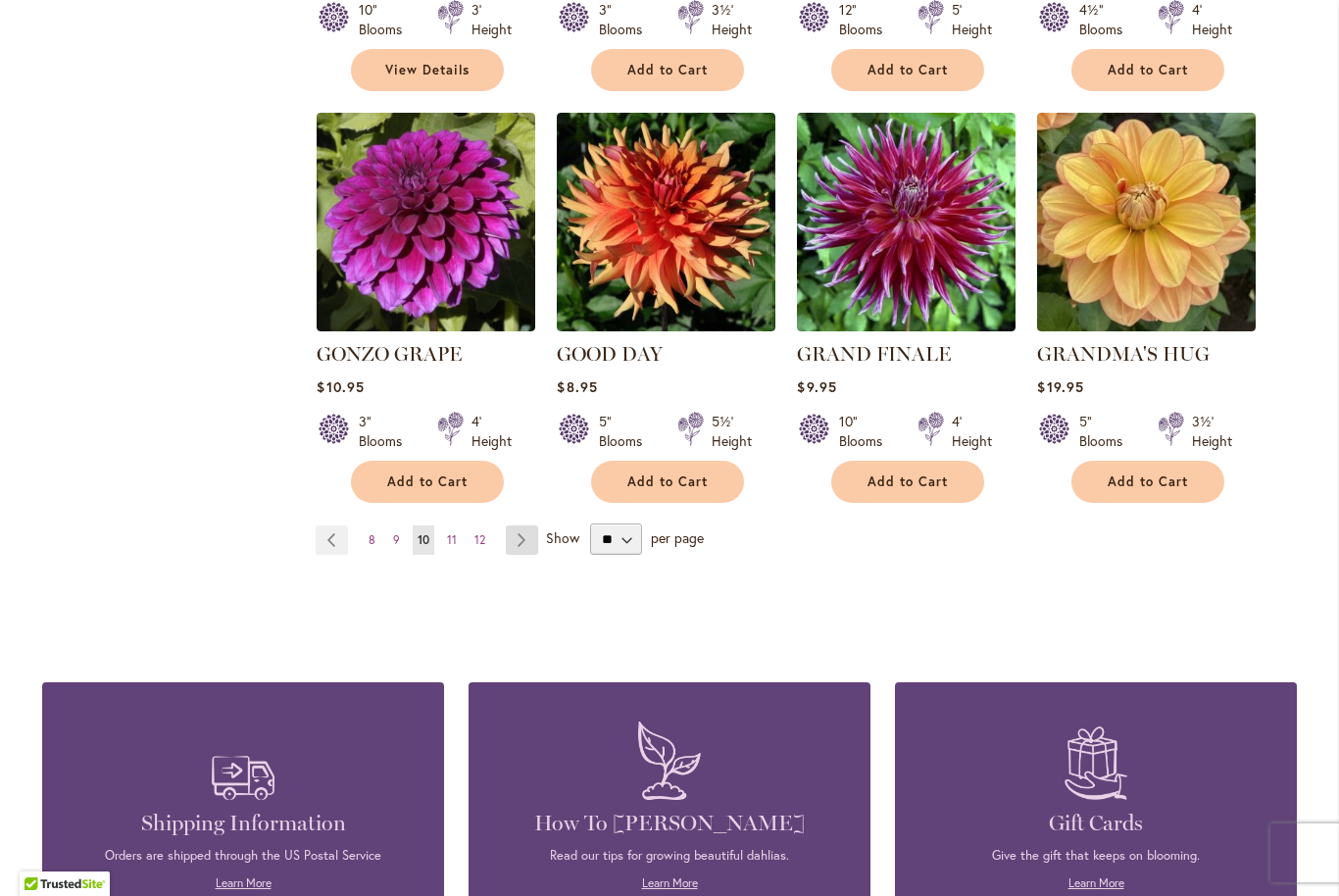
click at [519, 525] on link "Page Next" at bounding box center [522, 540] width 33 height 30
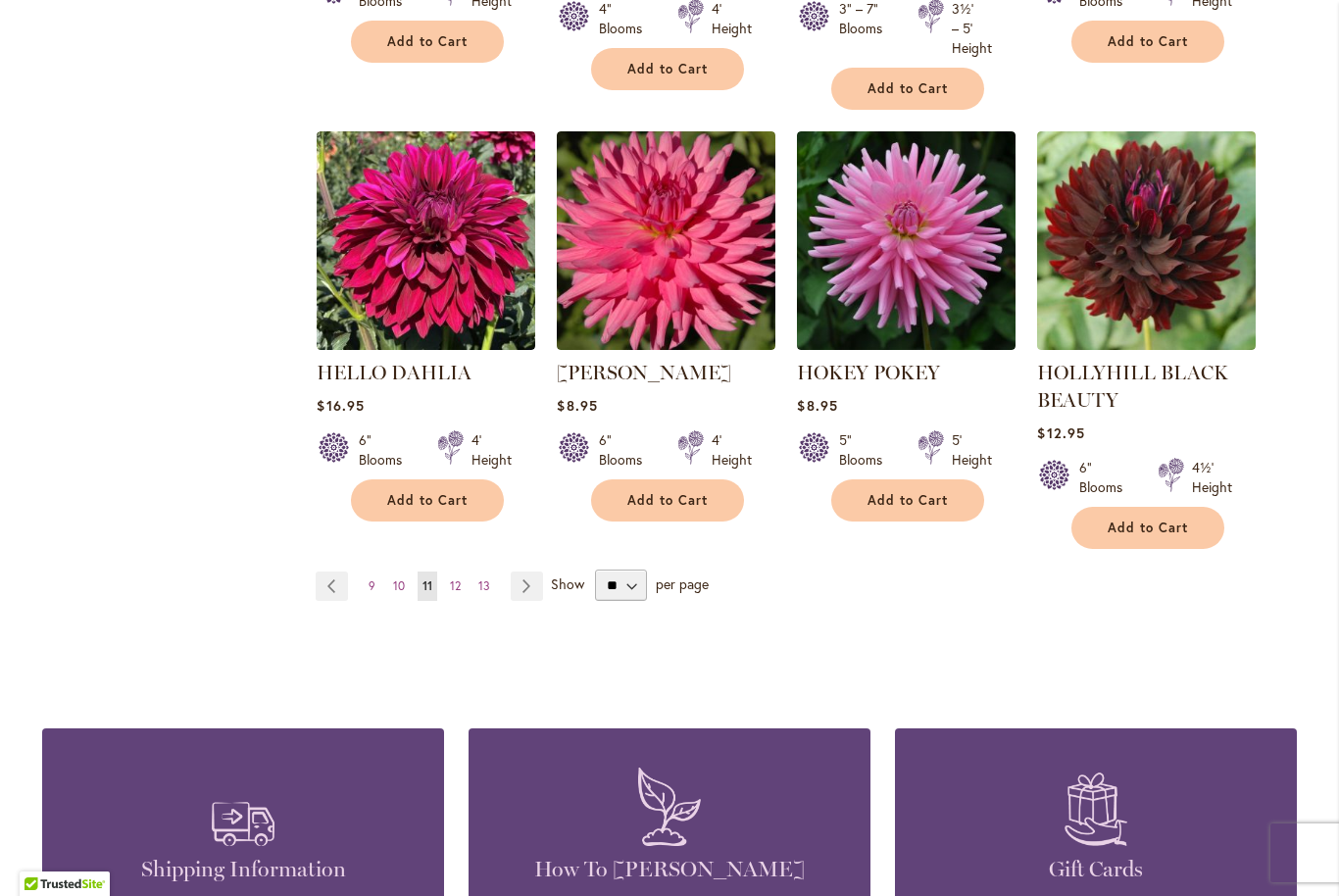
scroll to position [1653, 0]
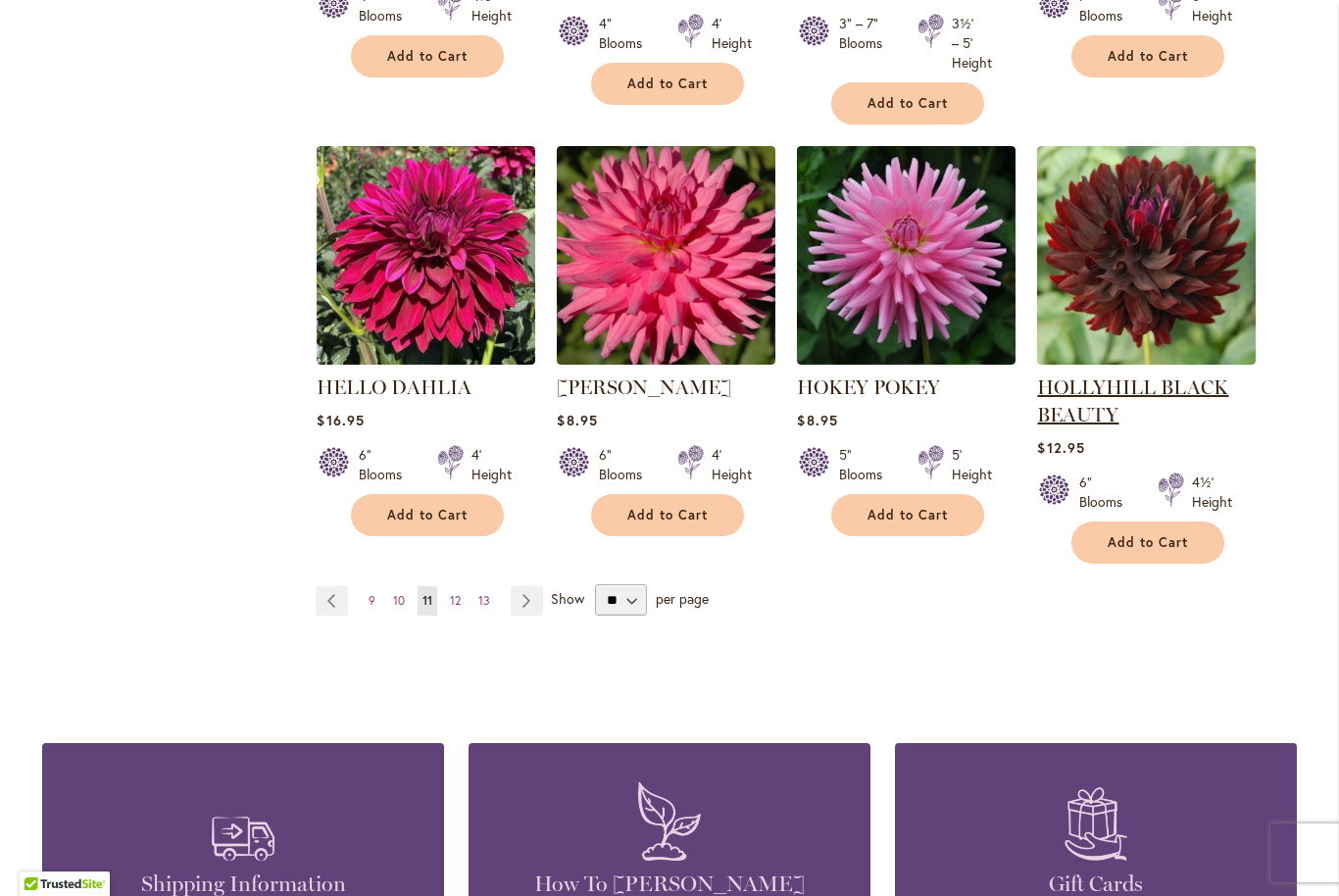
click at [1076, 385] on link "HOLLYHILL BLACK BEAUTY" at bounding box center [1133, 401] width 191 height 51
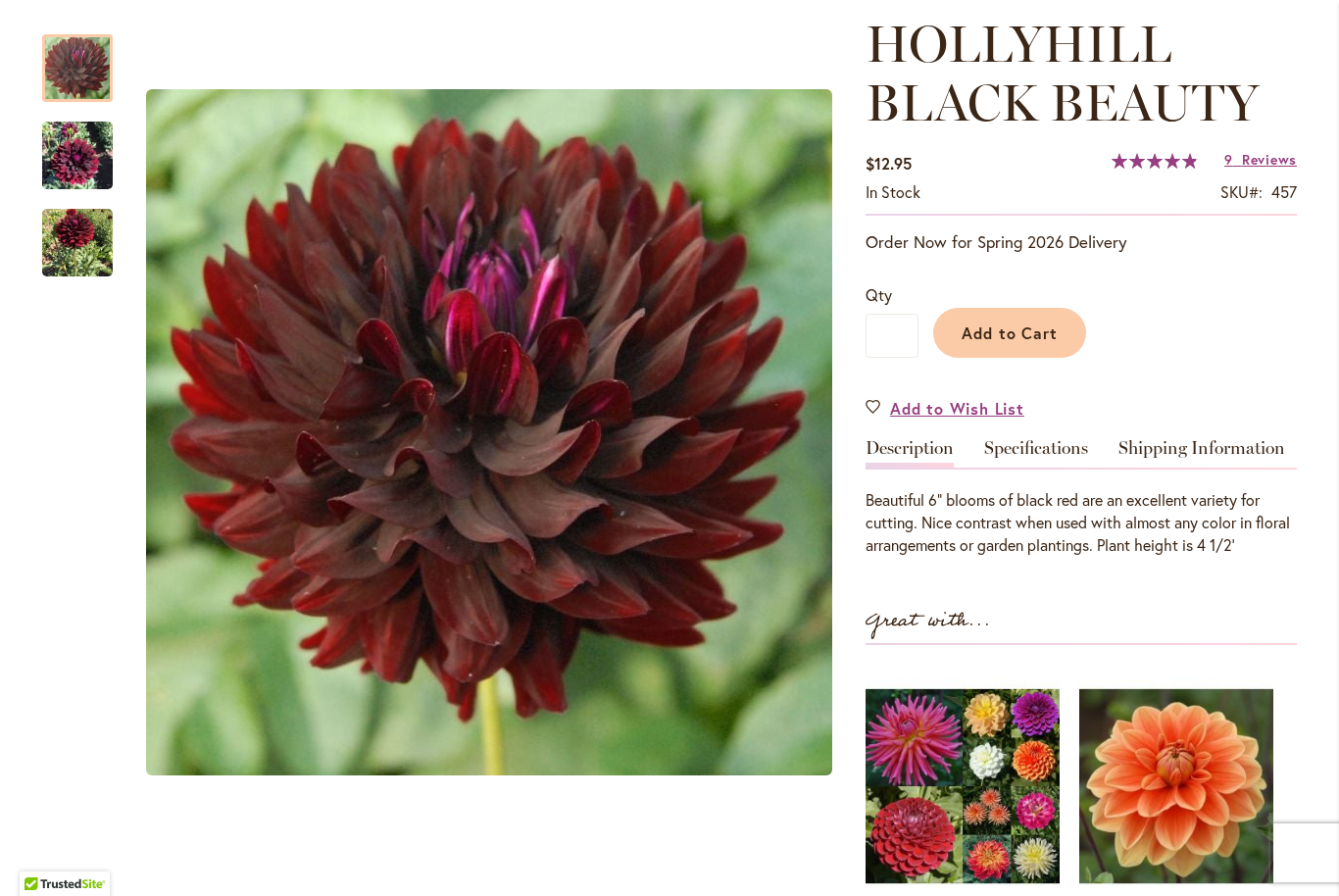
scroll to position [268, 0]
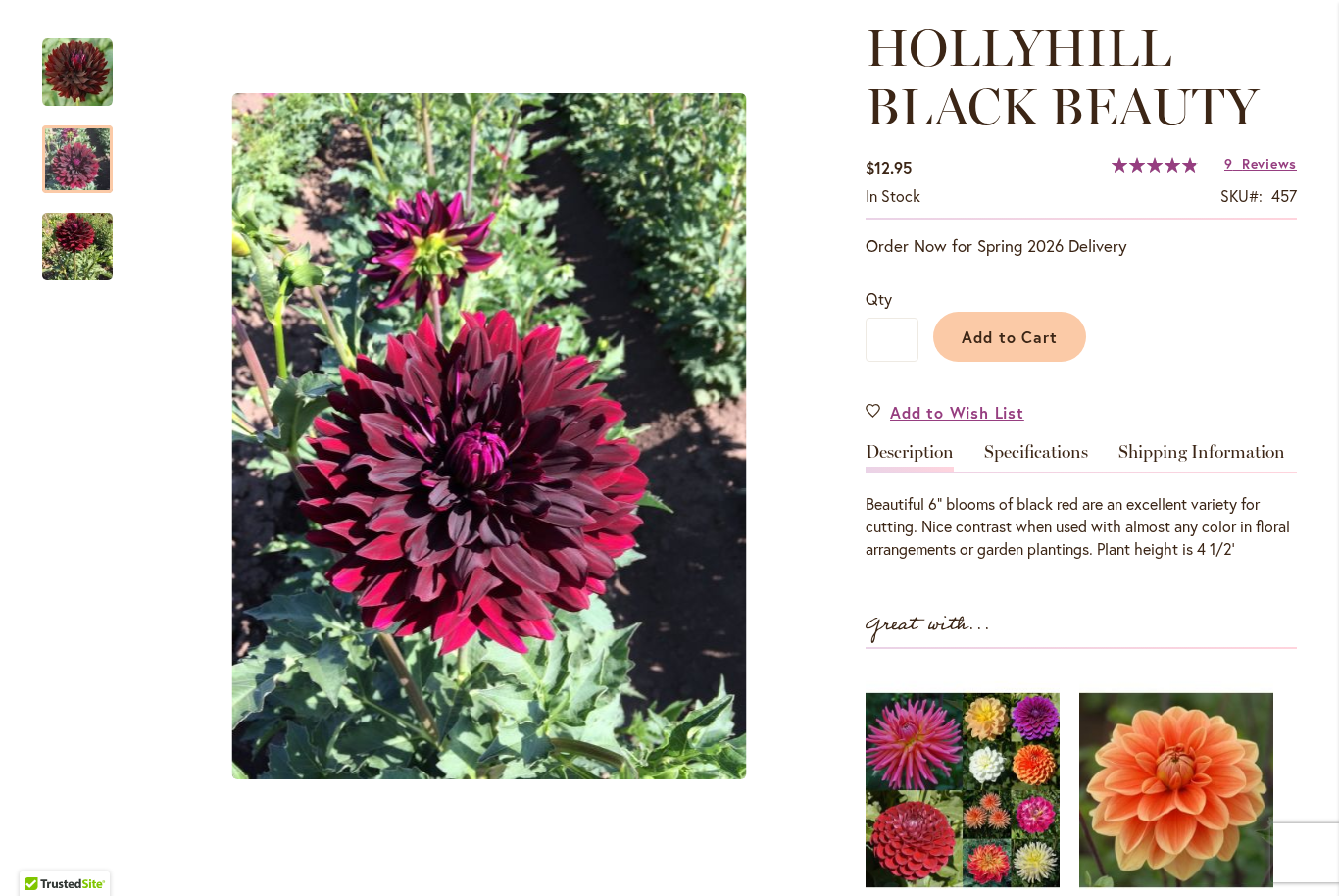
click at [79, 156] on img "HOLLYHILL BLACK BEAUTY" at bounding box center [78, 159] width 71 height 94
click at [81, 244] on img "HOLLYHILL BLACK BEAUTY" at bounding box center [78, 247] width 71 height 89
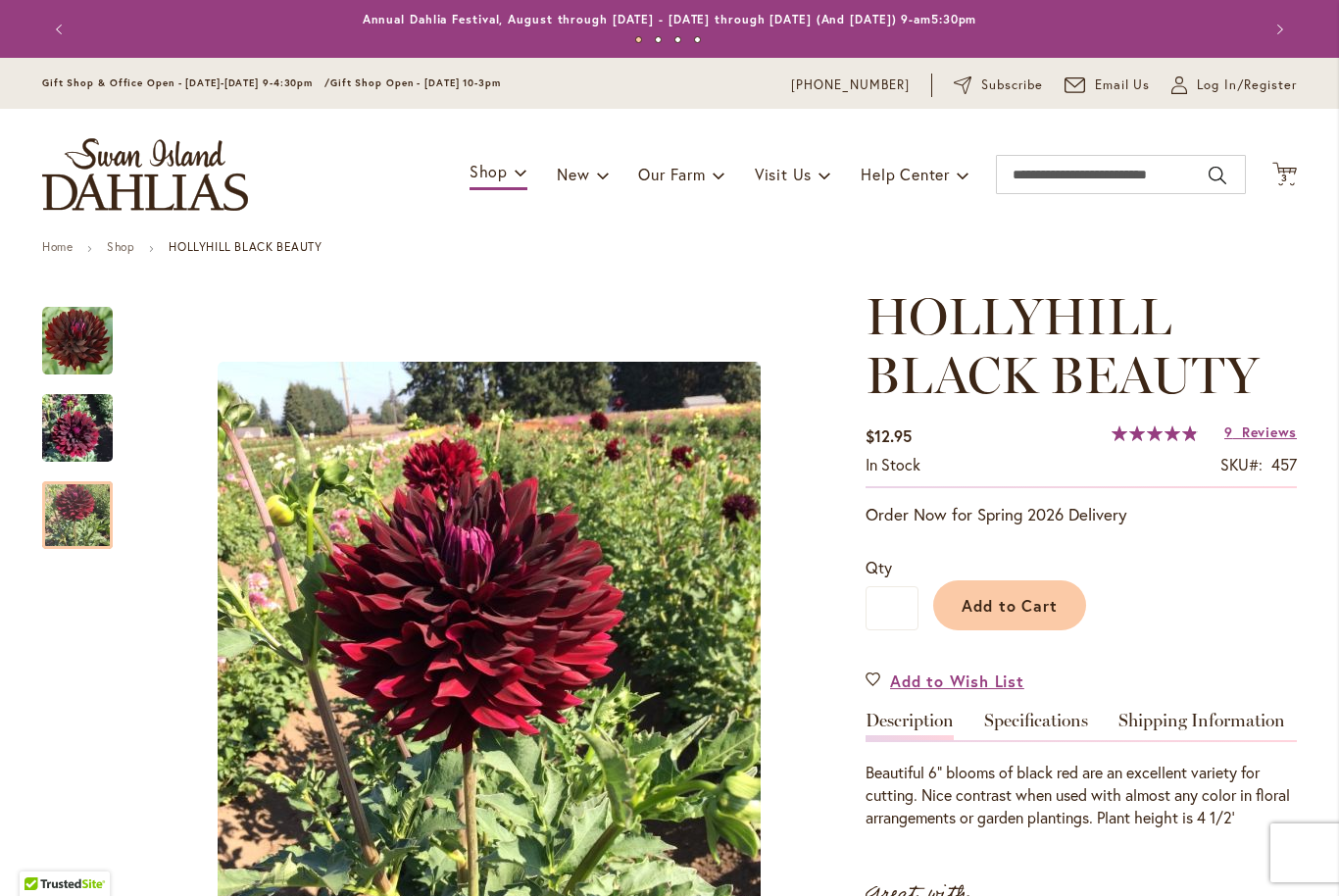
scroll to position [0, 0]
click at [1094, 171] on input "Search" at bounding box center [1120, 175] width 250 height 39
type input "*****"
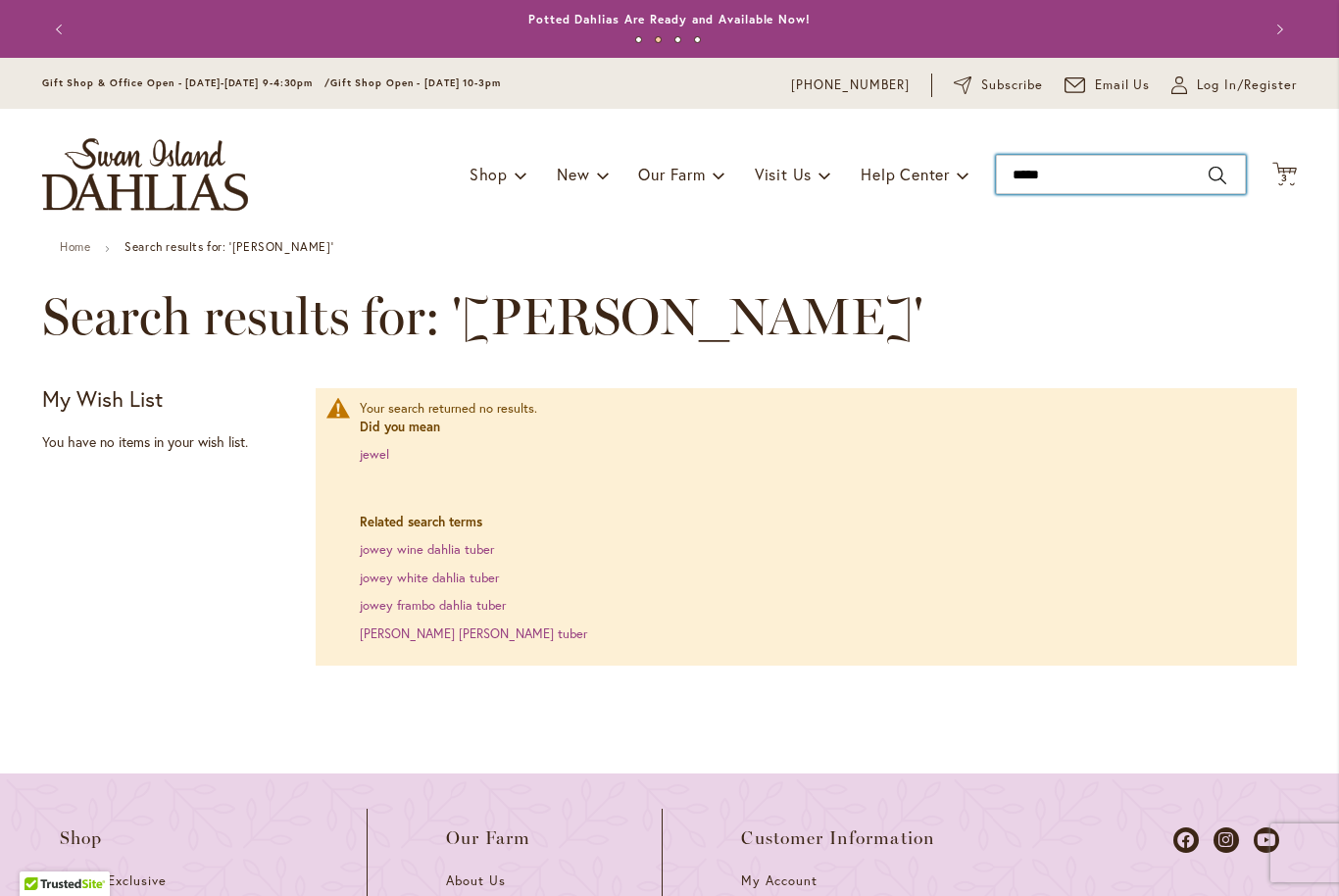
click at [1070, 171] on input "*****" at bounding box center [1120, 175] width 250 height 39
type input "*"
type input "*******"
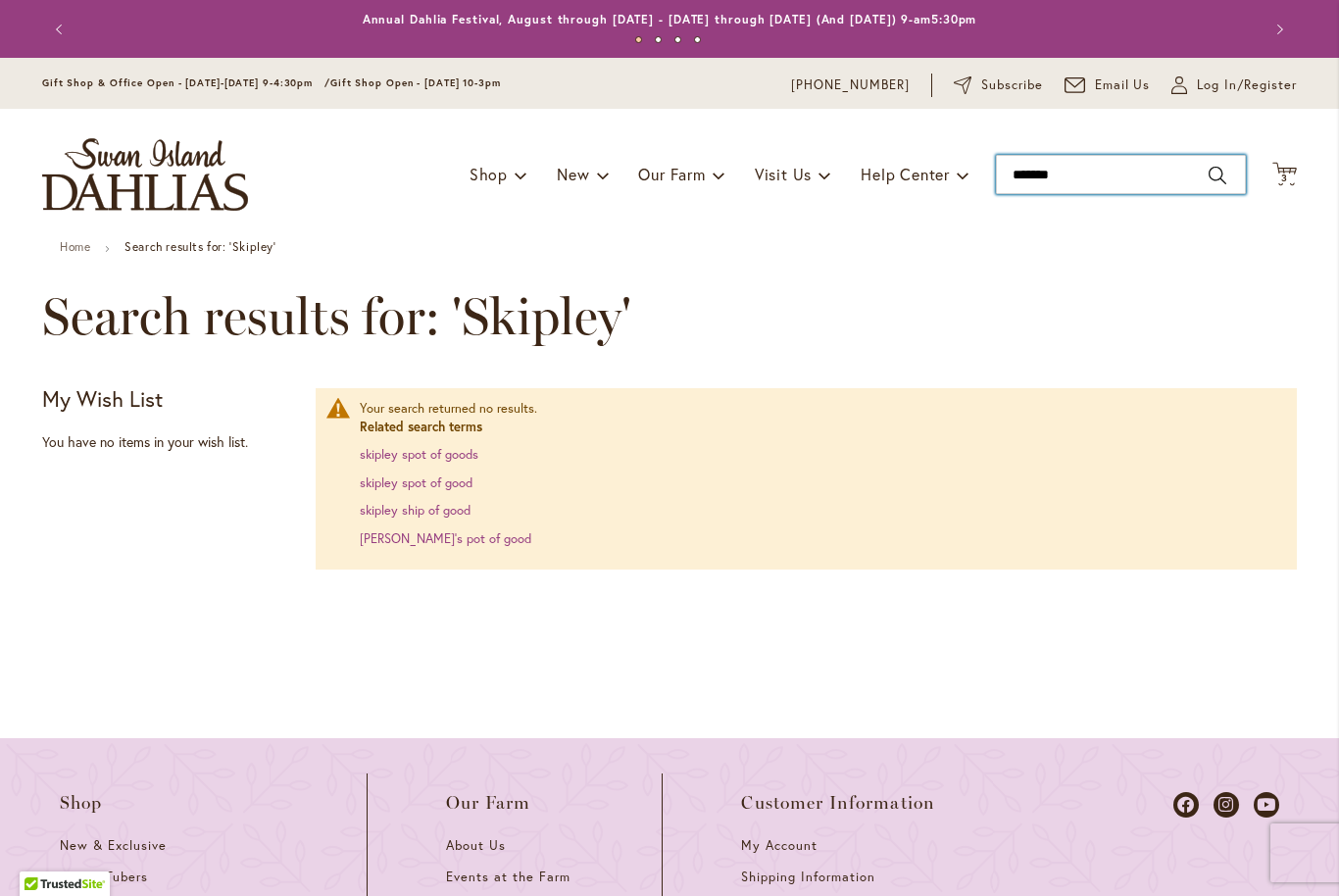
click at [1093, 178] on input "*******" at bounding box center [1120, 175] width 250 height 39
type input "*"
type input "******"
